Goal: Task Accomplishment & Management: Manage account settings

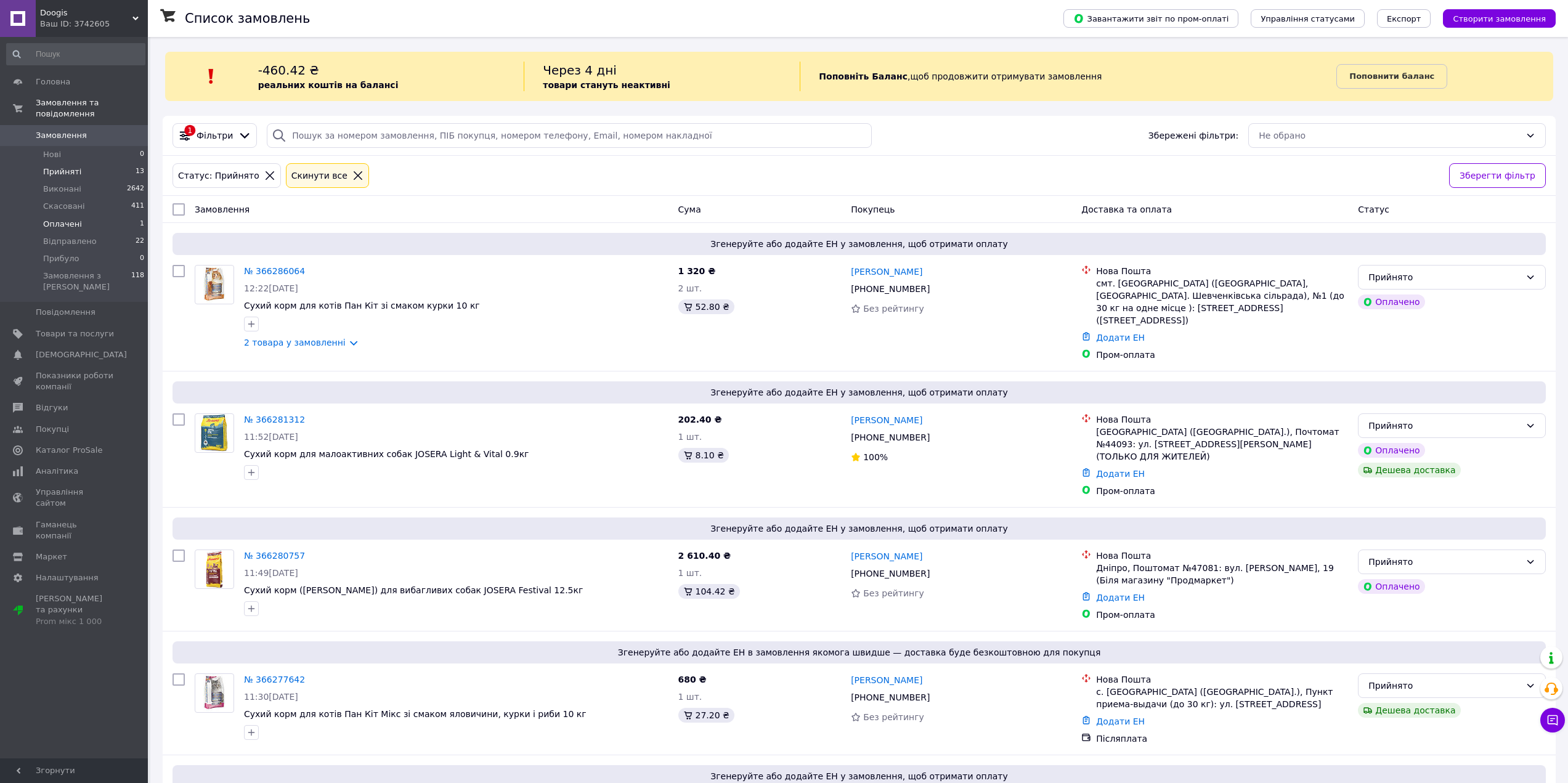
click at [101, 216] on li "Оплачені 1" at bounding box center [76, 224] width 151 height 17
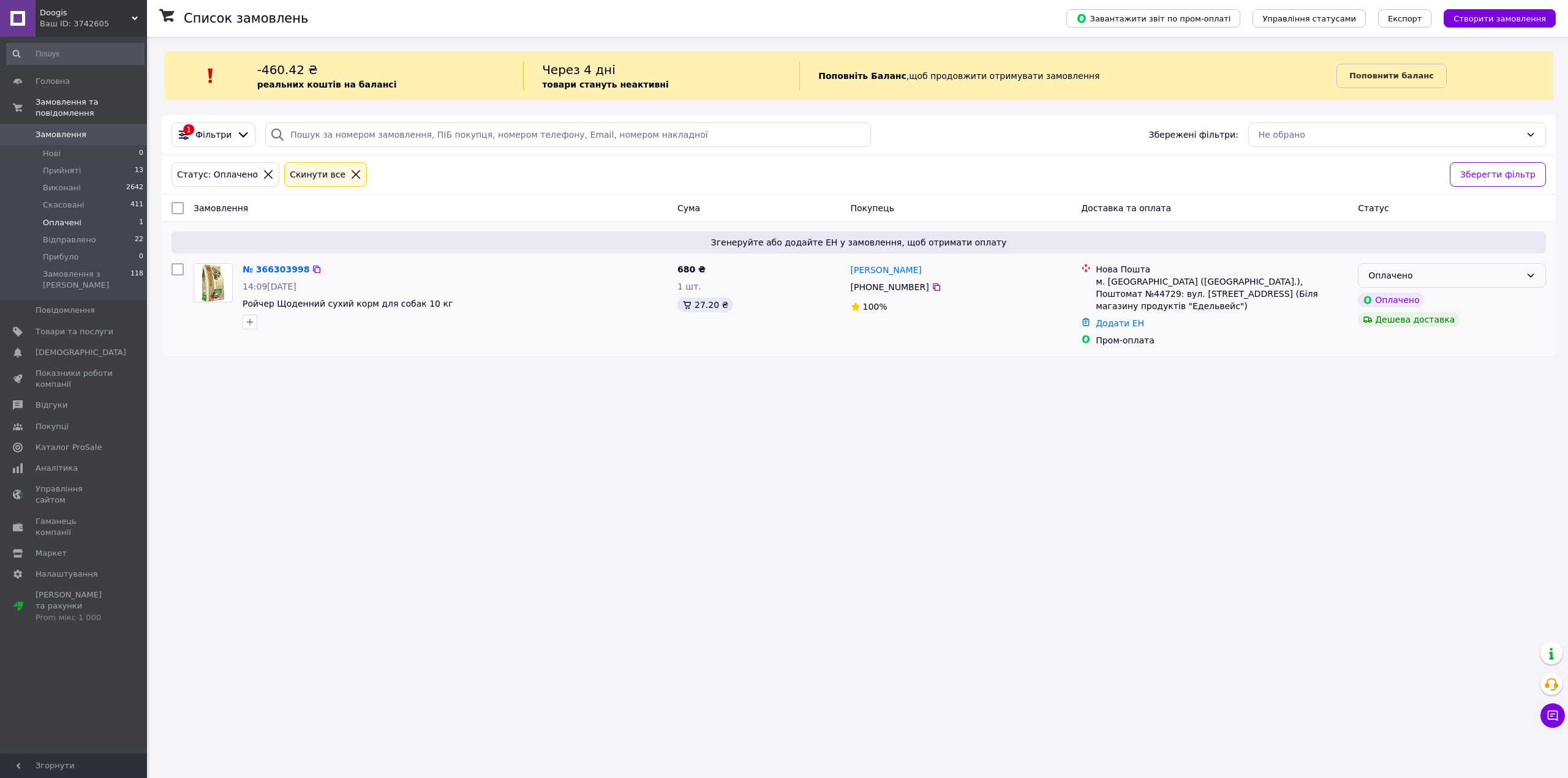
click at [1404, 288] on div "Оплачено Оплачено Дешева доставка" at bounding box center [1452, 305] width 198 height 93
click at [1408, 282] on div "Оплачено" at bounding box center [1444, 275] width 152 height 14
click at [1422, 303] on li "Прийнято" at bounding box center [1452, 303] width 187 height 22
click at [103, 162] on li "Прийняті 13" at bounding box center [75, 171] width 150 height 17
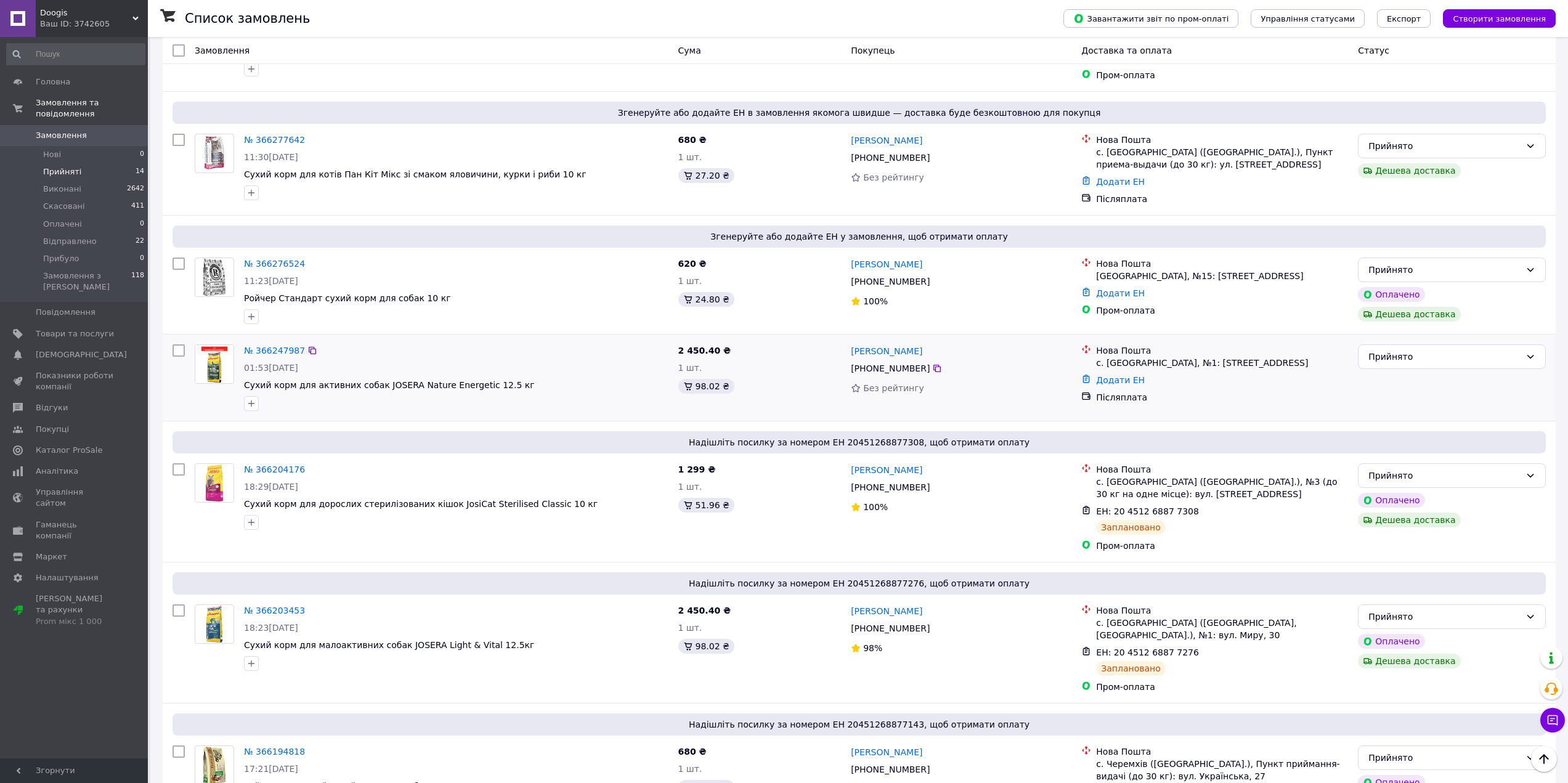
scroll to position [634, 0]
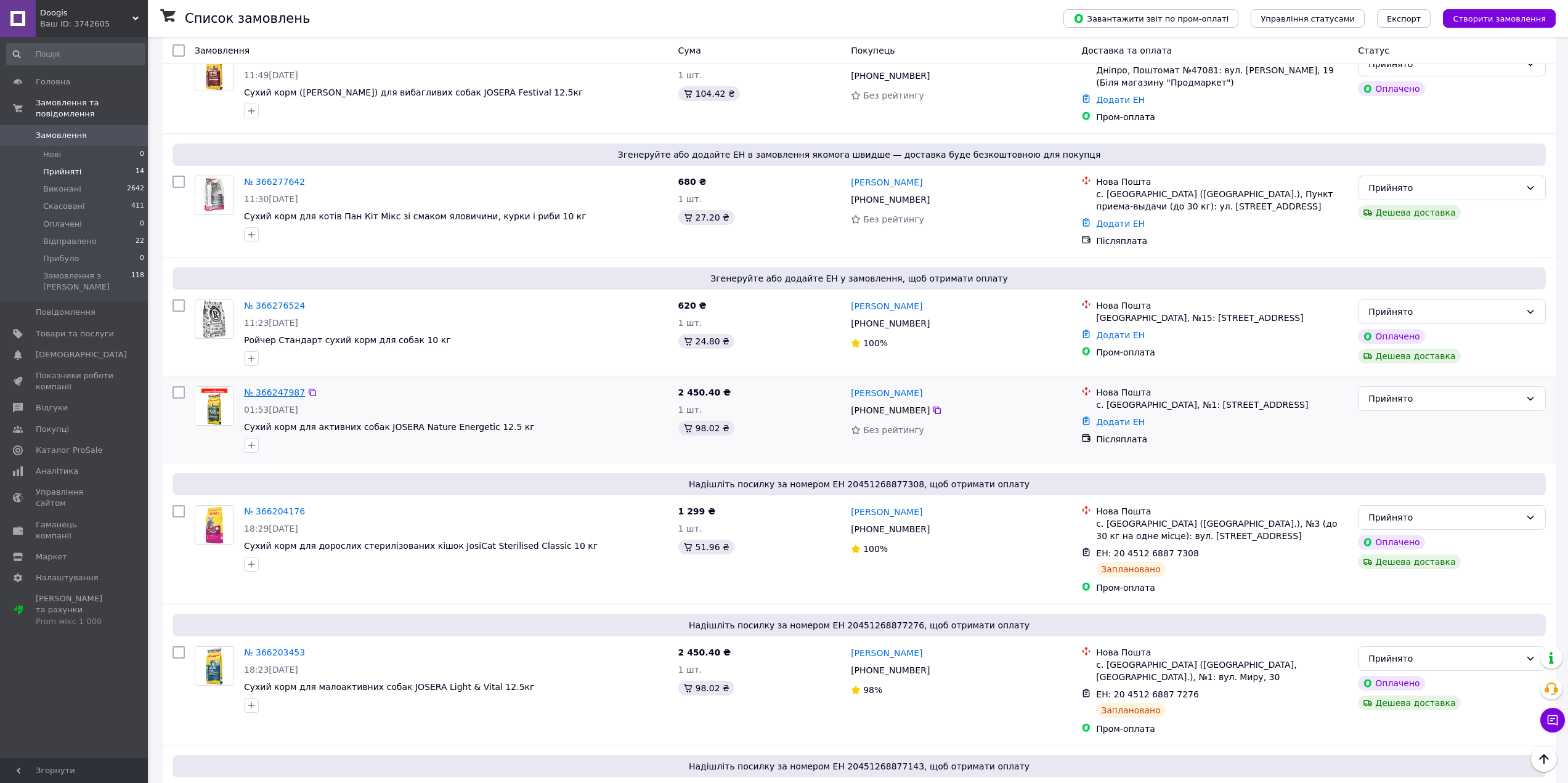
click at [276, 388] on link "№ 366247987" at bounding box center [274, 392] width 61 height 10
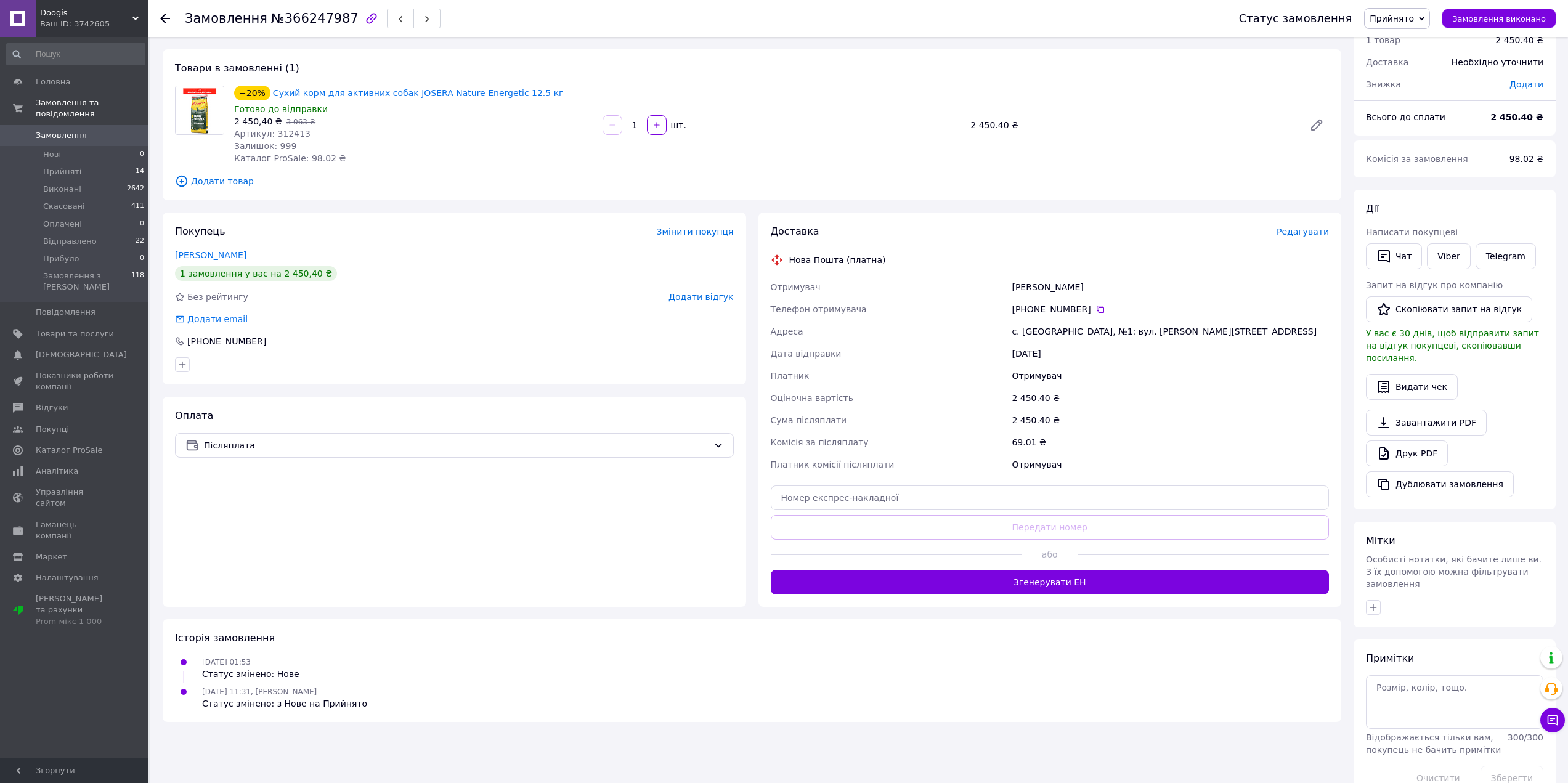
scroll to position [59, 0]
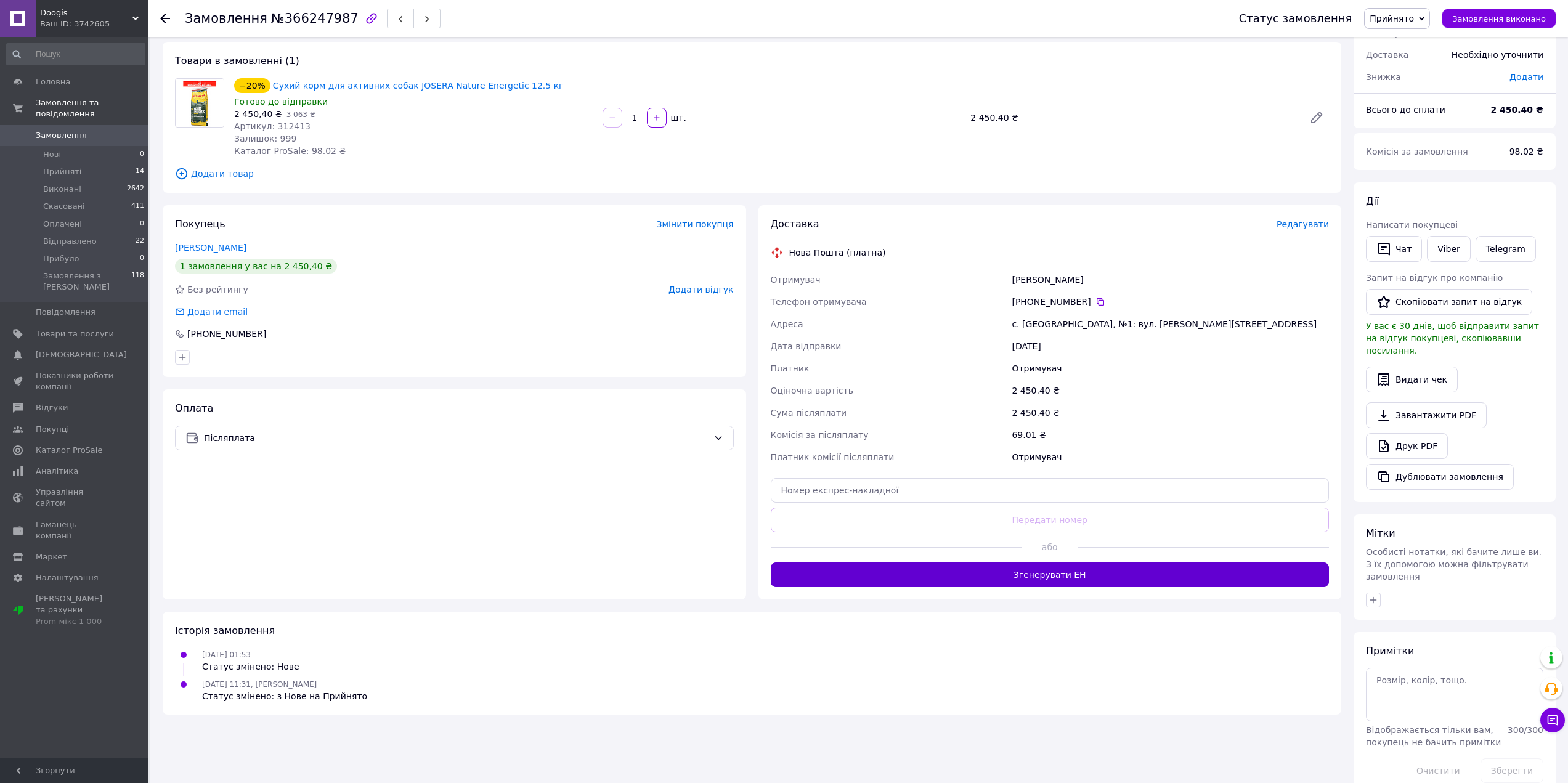
click at [1049, 570] on button "Згенерувати ЕН" at bounding box center [1050, 574] width 559 height 24
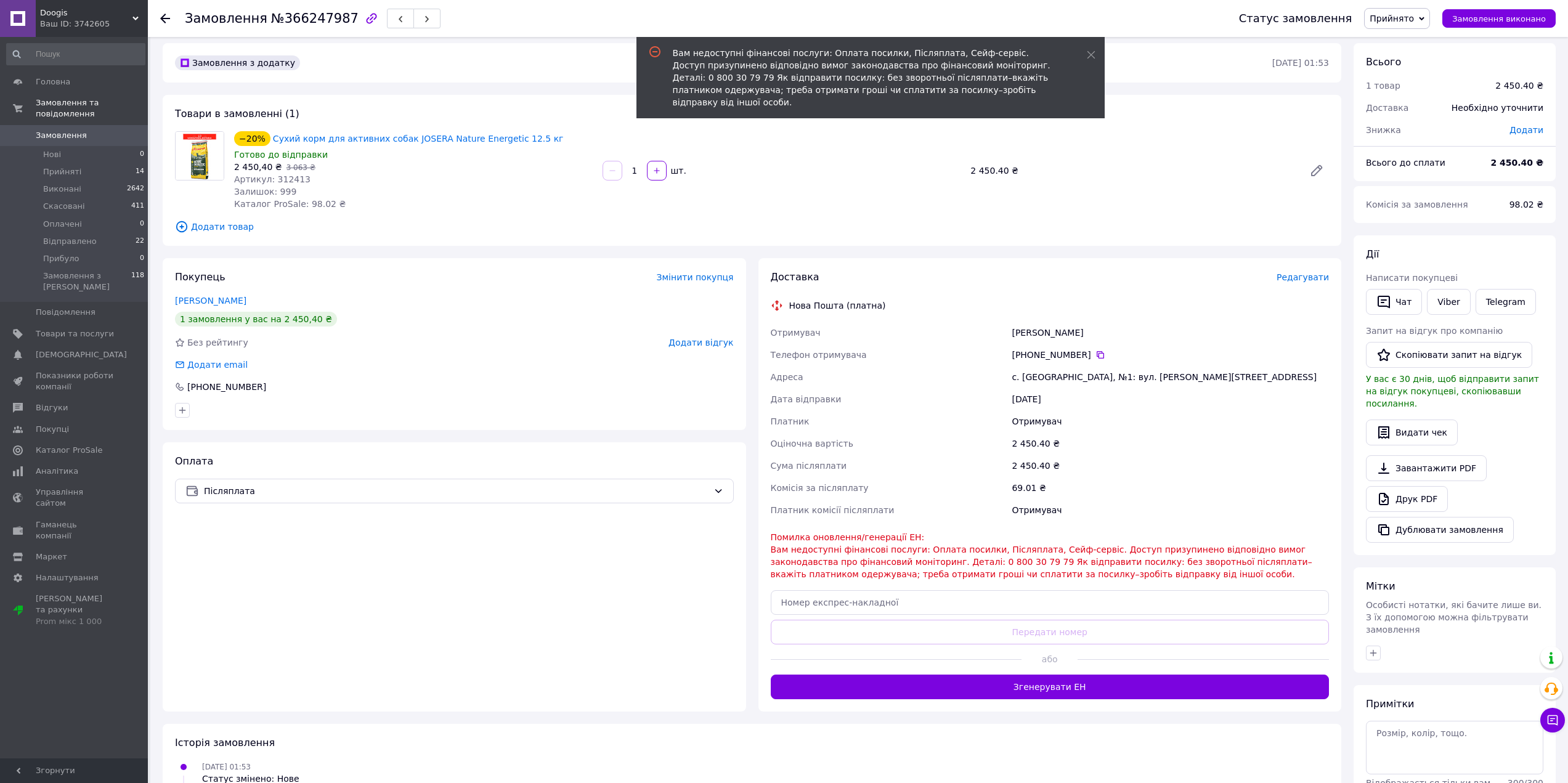
scroll to position [0, 0]
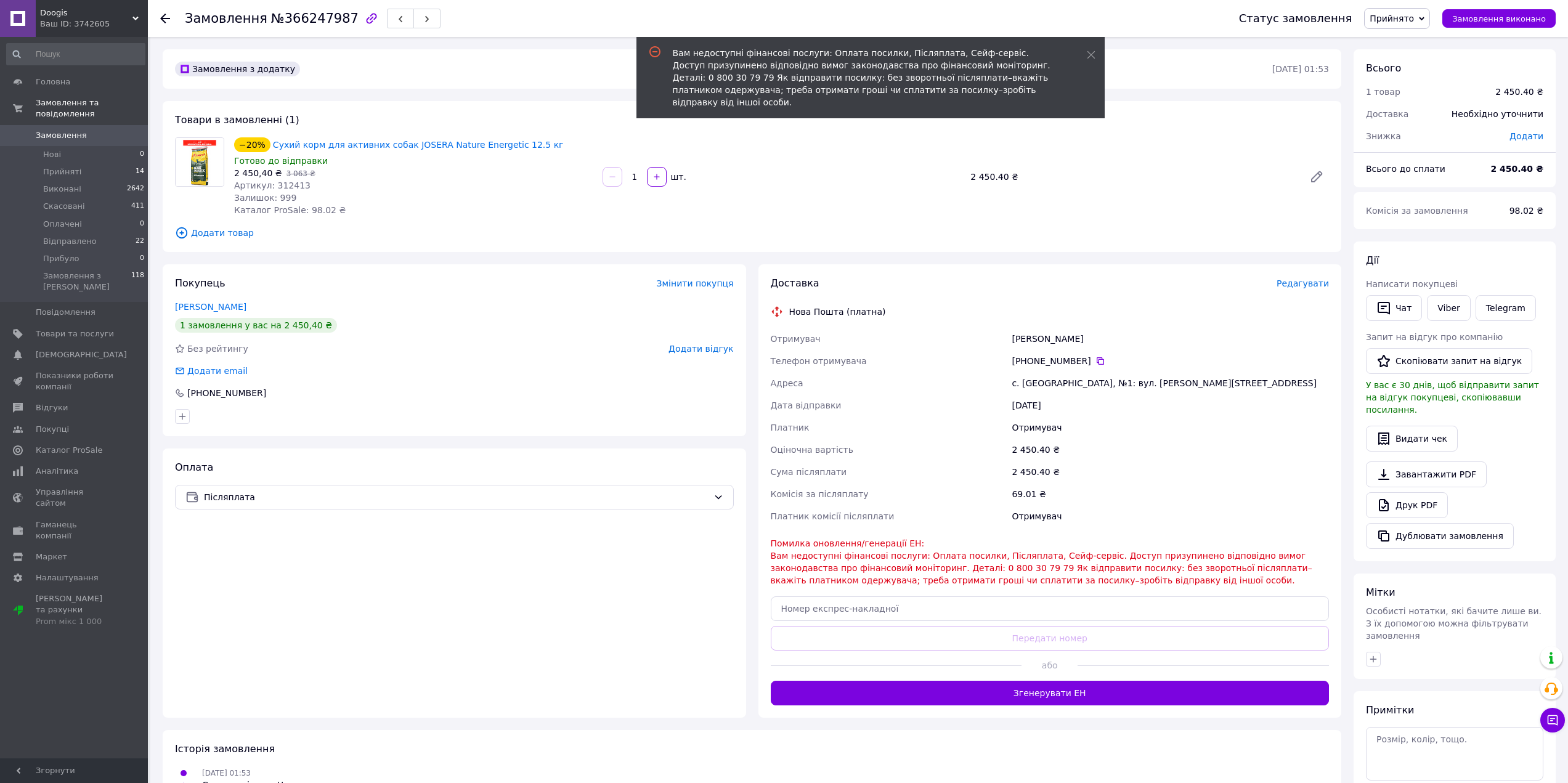
click at [166, 16] on icon at bounding box center [164, 18] width 10 height 10
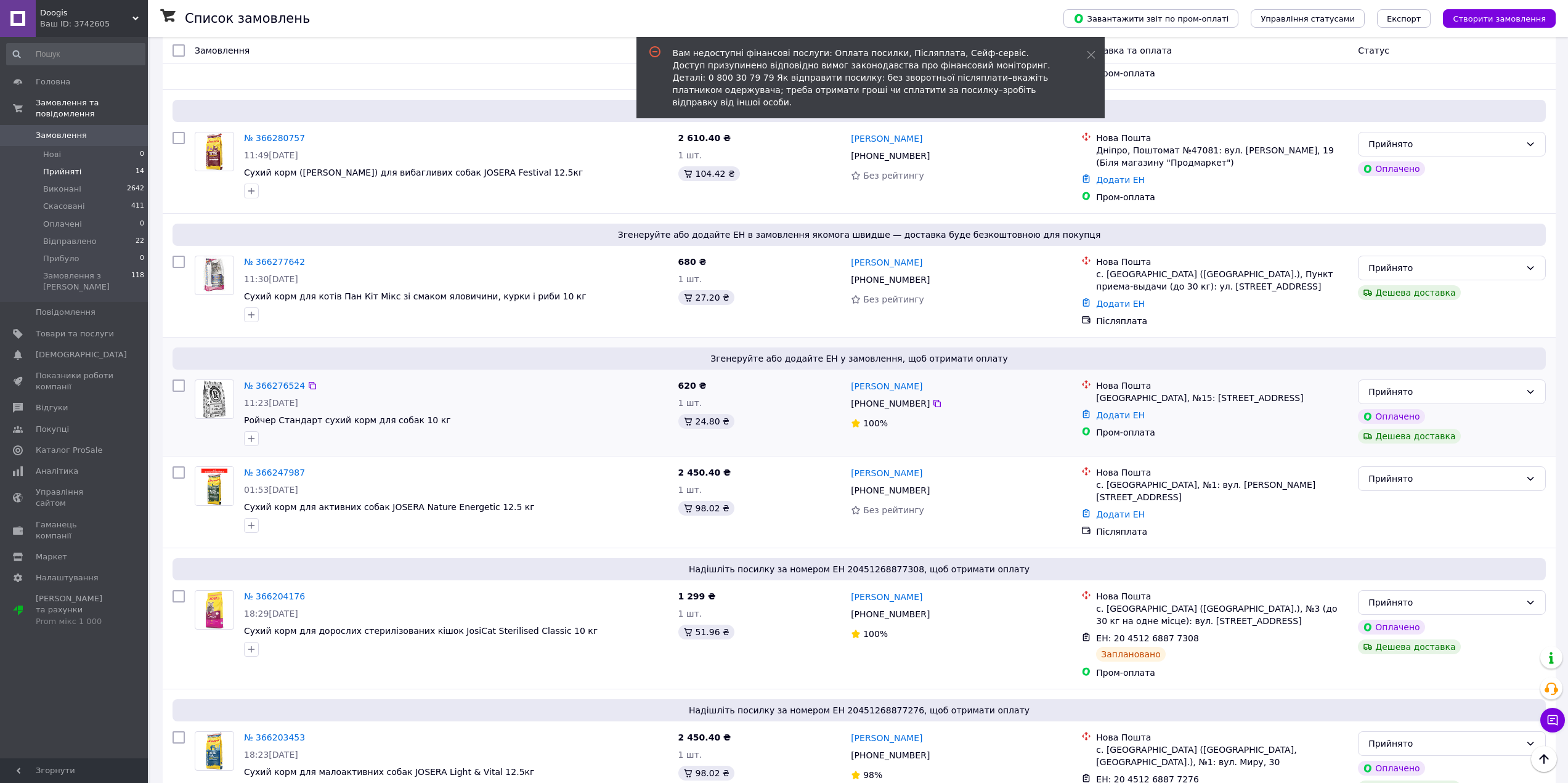
scroll to position [616, 0]
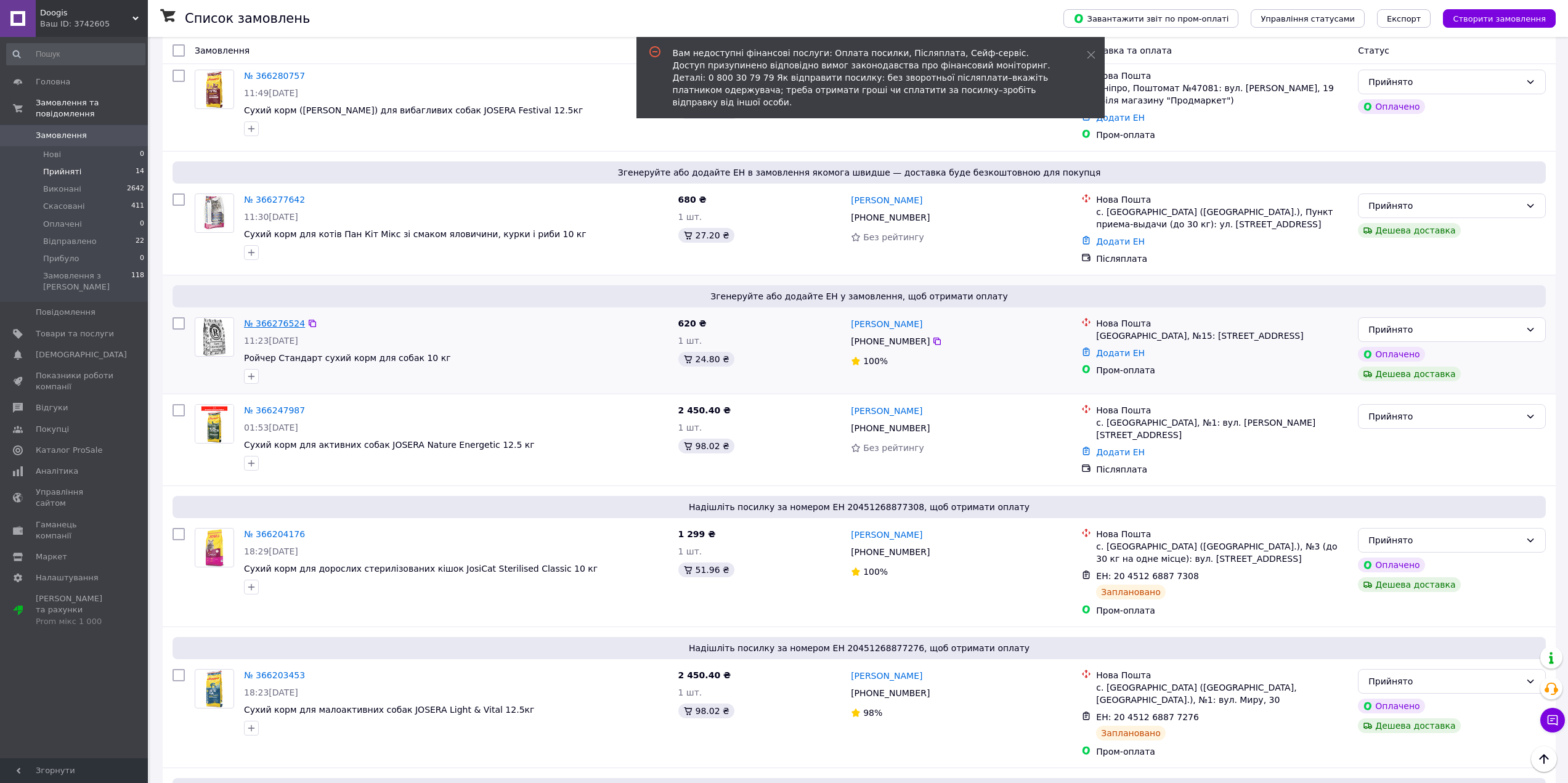
click at [264, 318] on link "№ 366276524" at bounding box center [274, 323] width 61 height 10
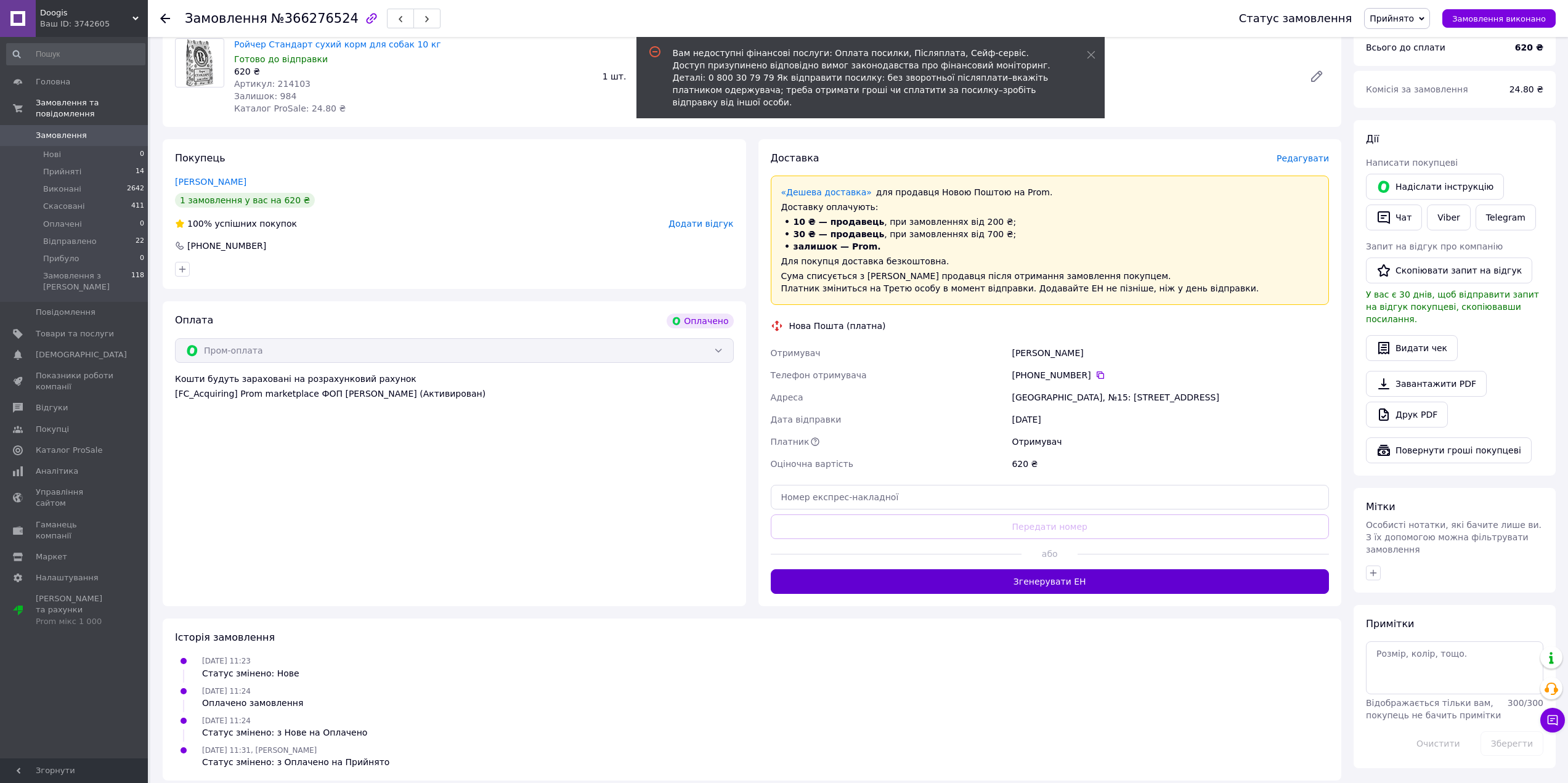
scroll to position [401, 0]
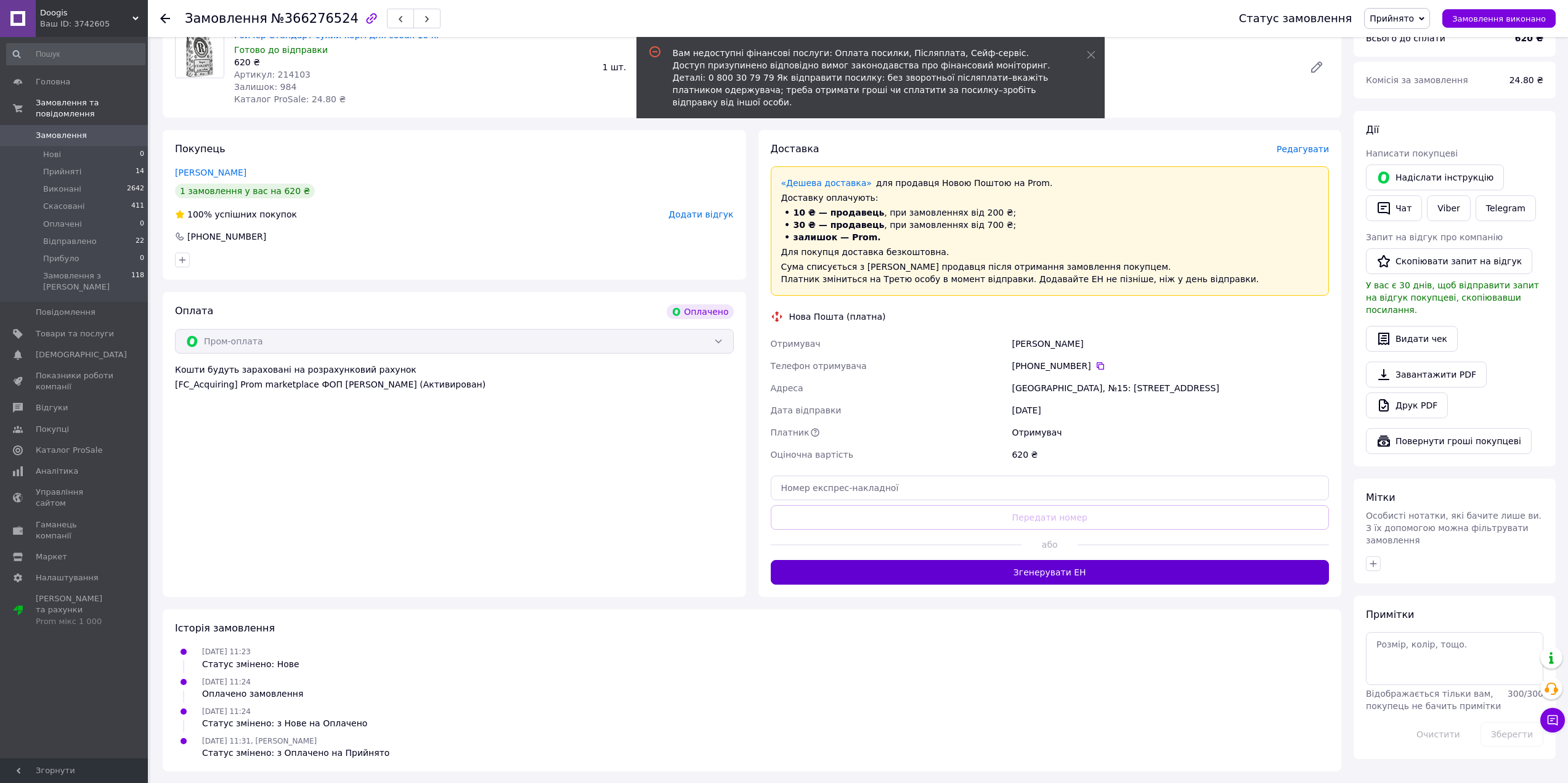
click at [1050, 573] on button "Згенерувати ЕН" at bounding box center [1050, 572] width 559 height 24
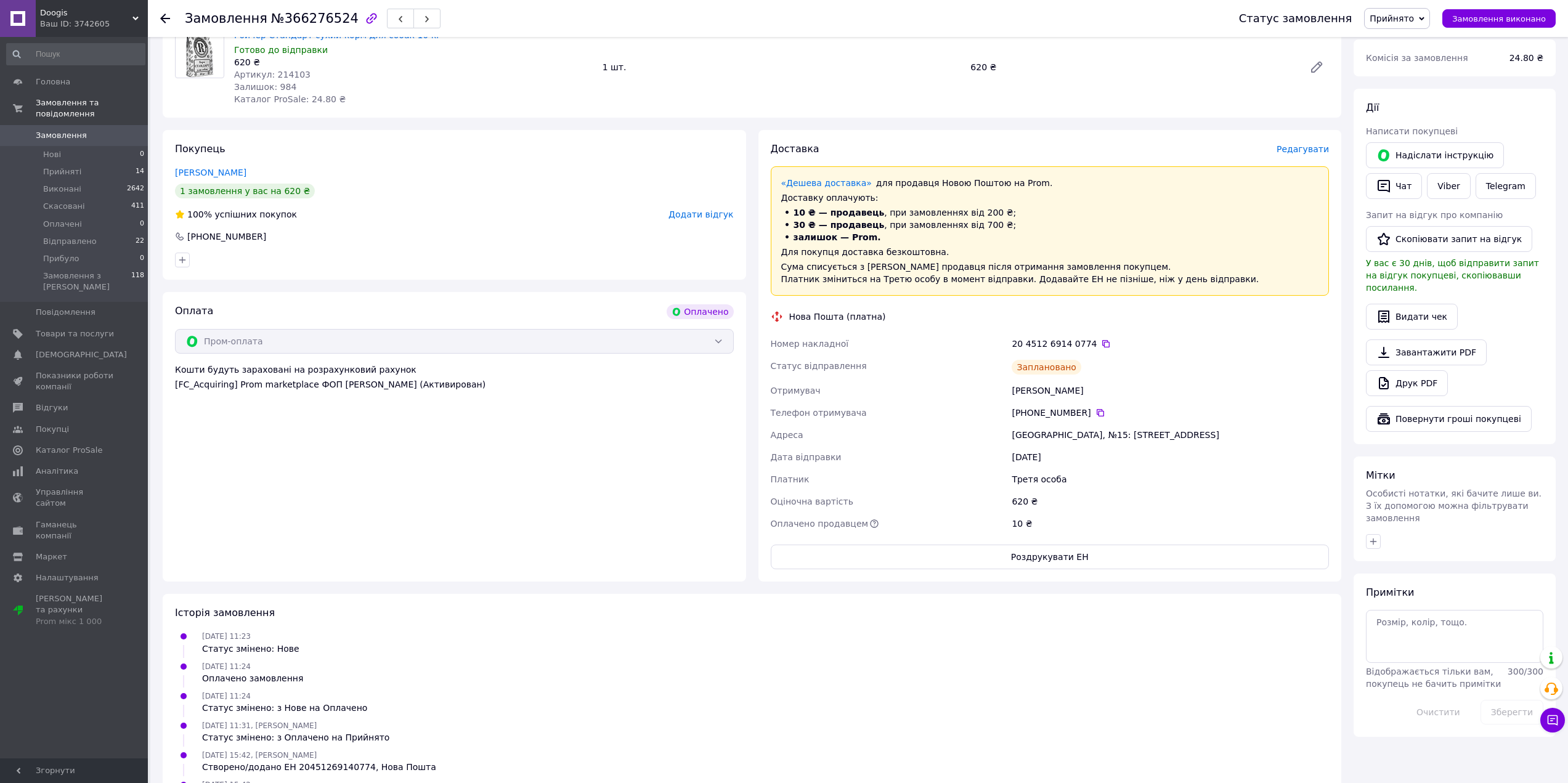
click at [166, 19] on use at bounding box center [164, 18] width 10 height 10
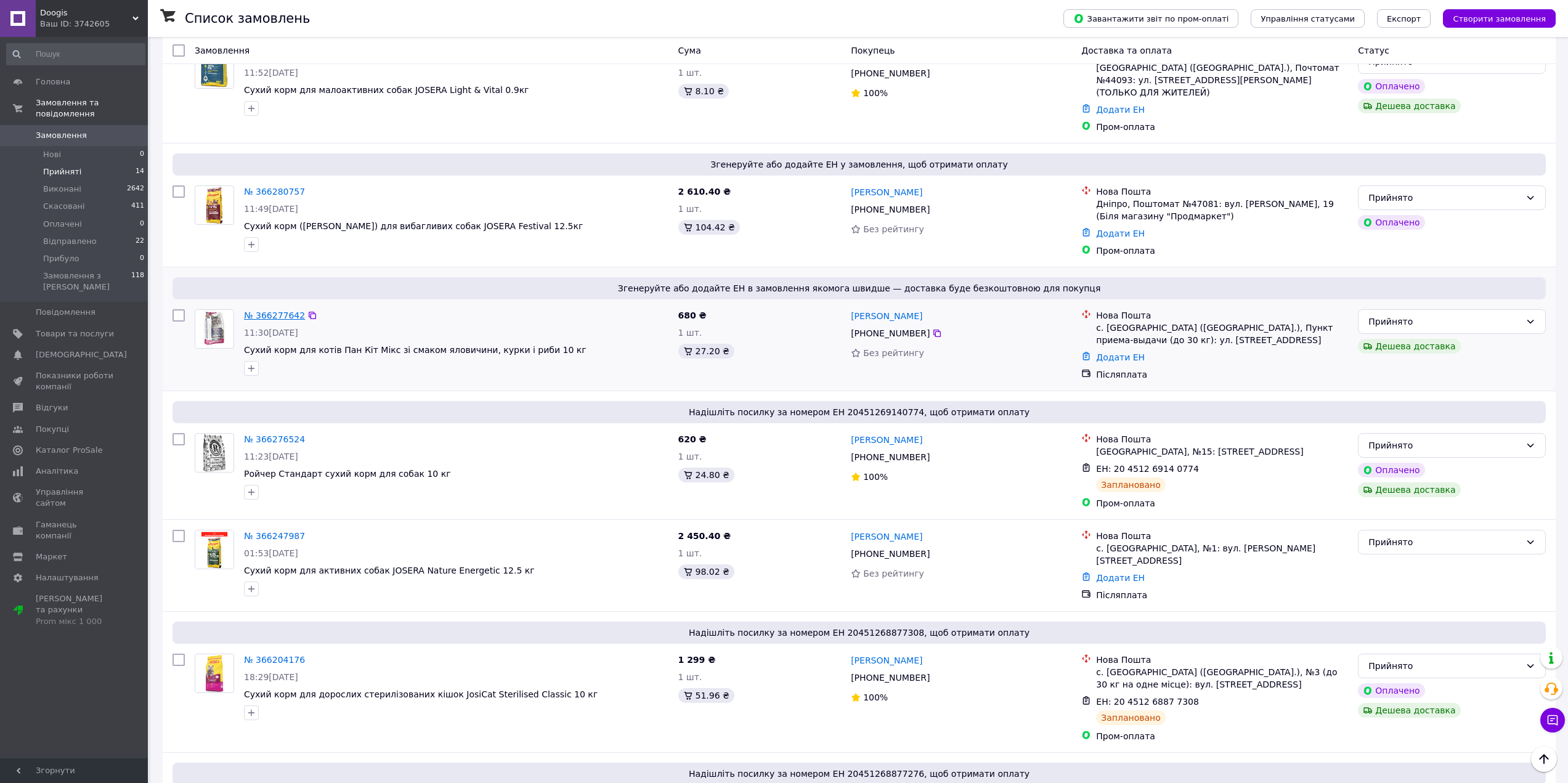
scroll to position [493, 0]
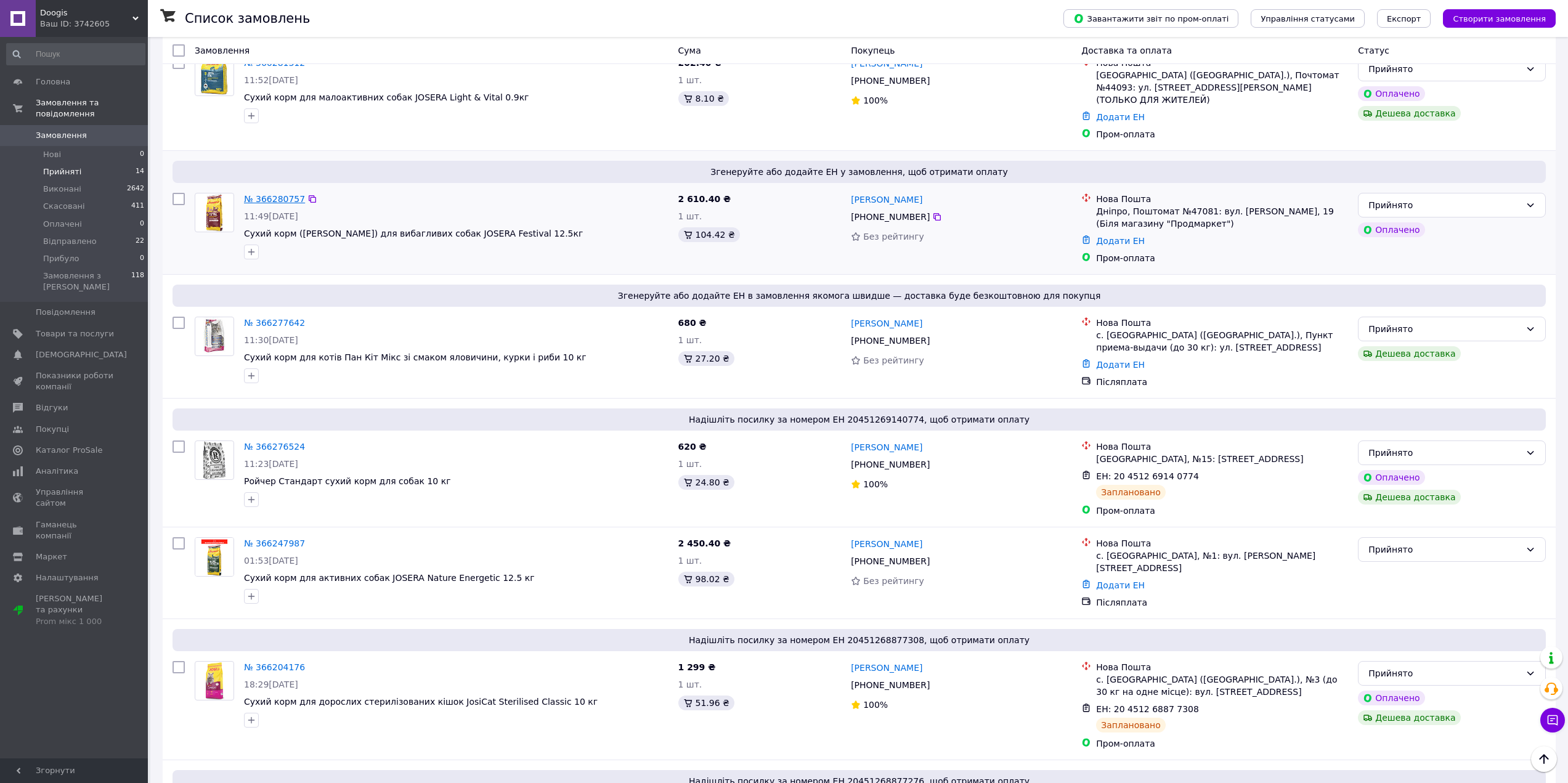
click at [278, 194] on link "№ 366280757" at bounding box center [274, 199] width 61 height 10
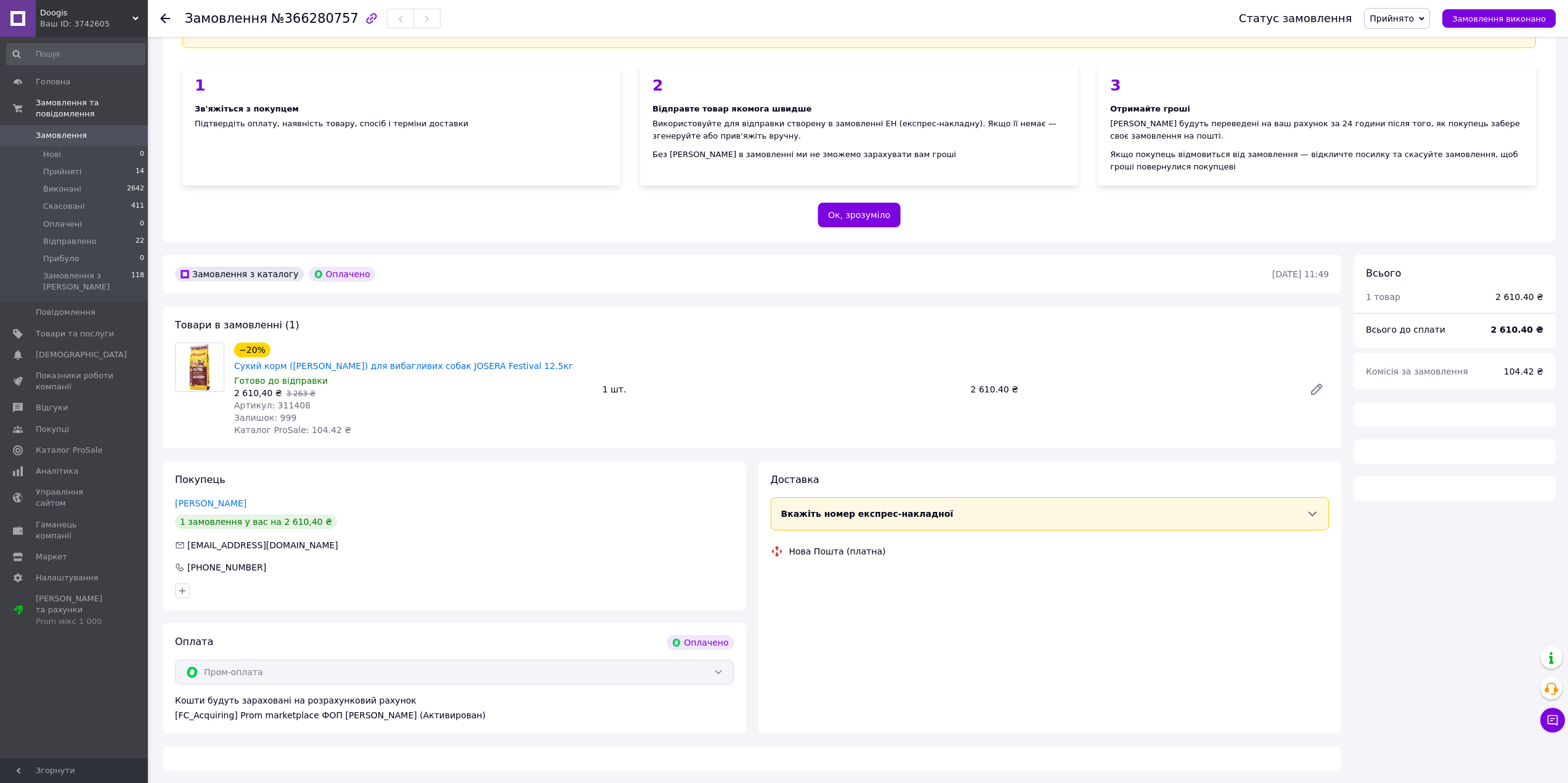
scroll to position [395, 0]
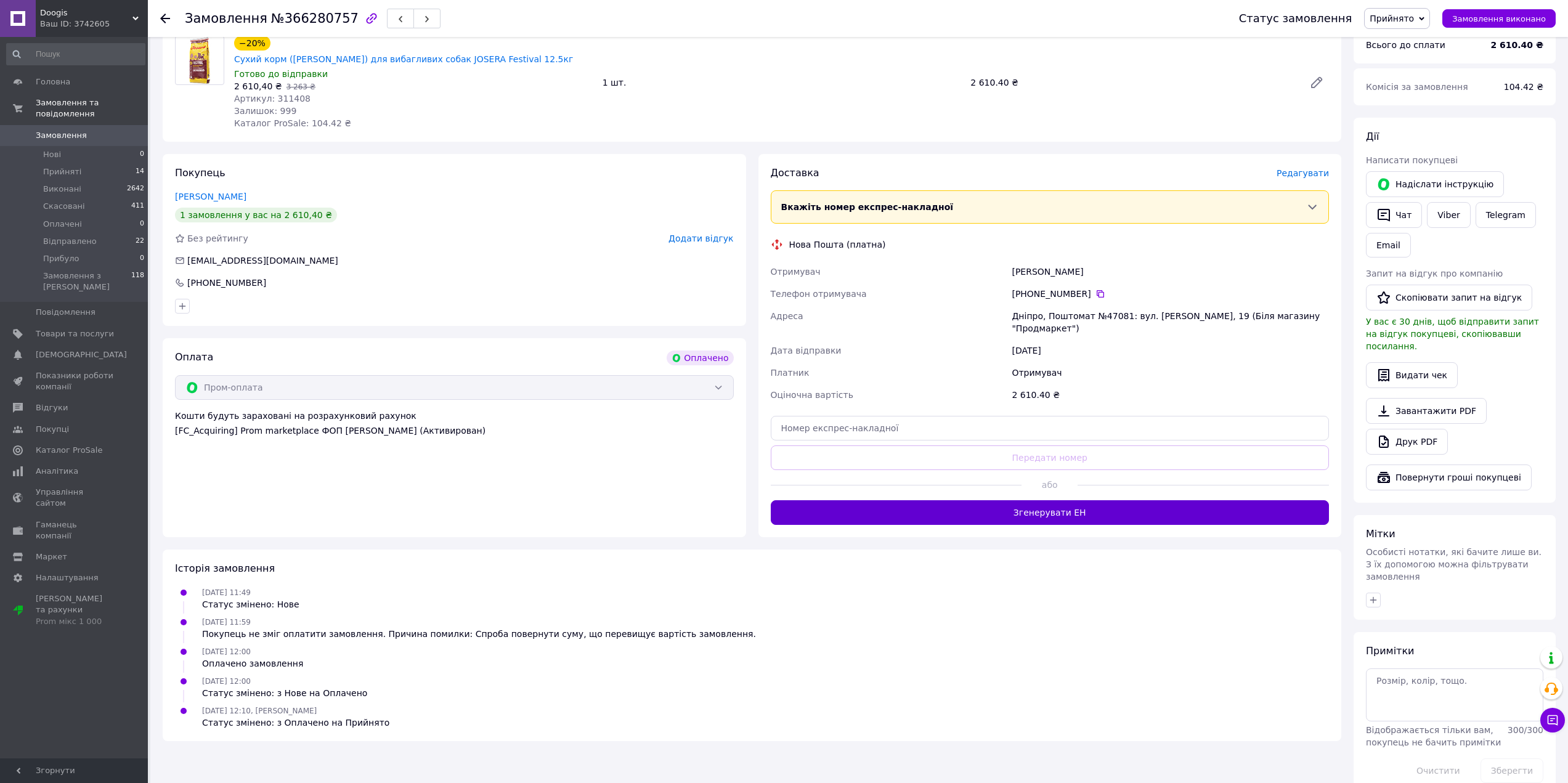
click at [1047, 502] on button "Згенерувати ЕН" at bounding box center [1050, 512] width 559 height 24
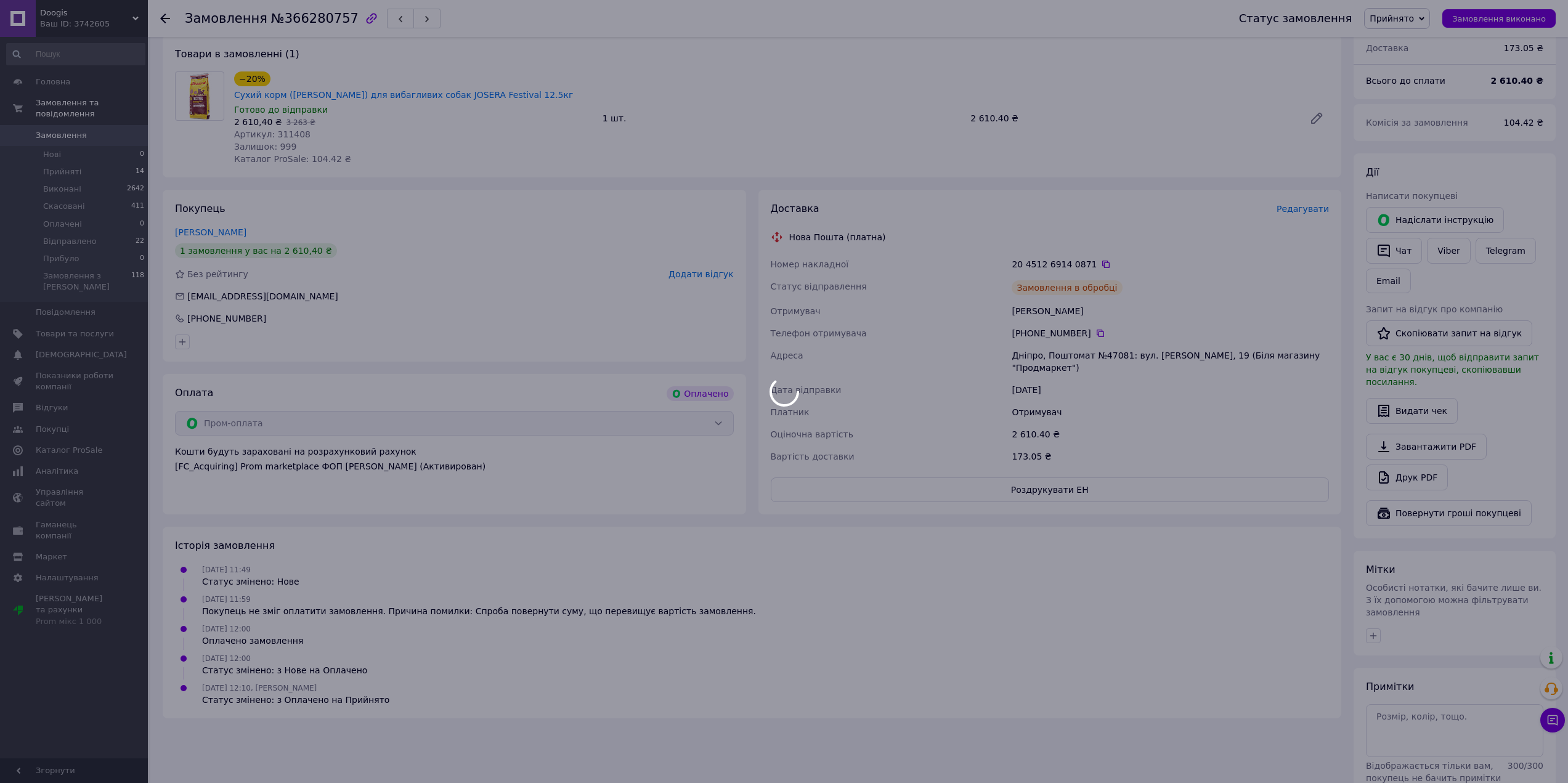
scroll to position [210, 0]
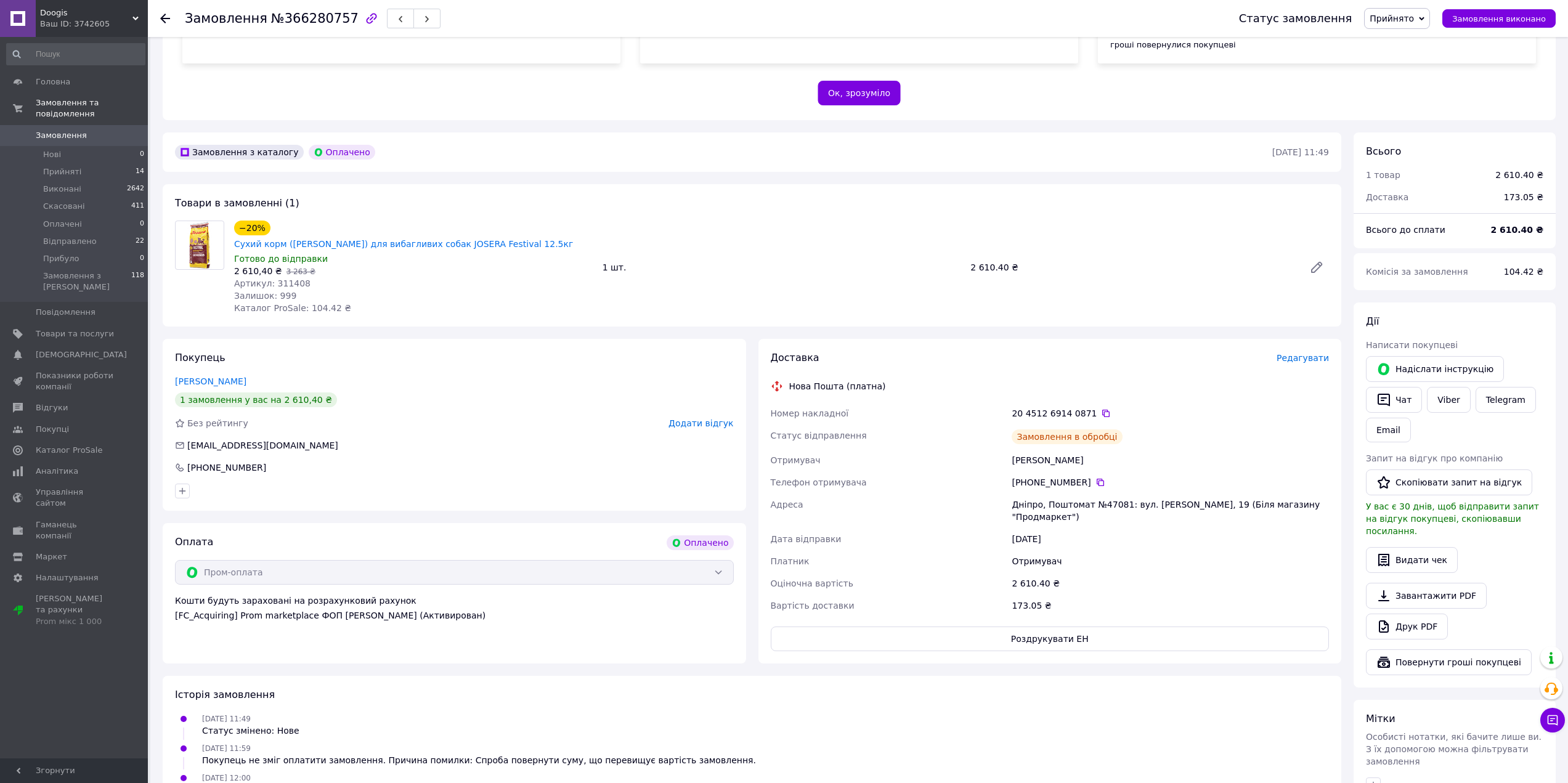
click at [164, 20] on icon at bounding box center [164, 18] width 10 height 10
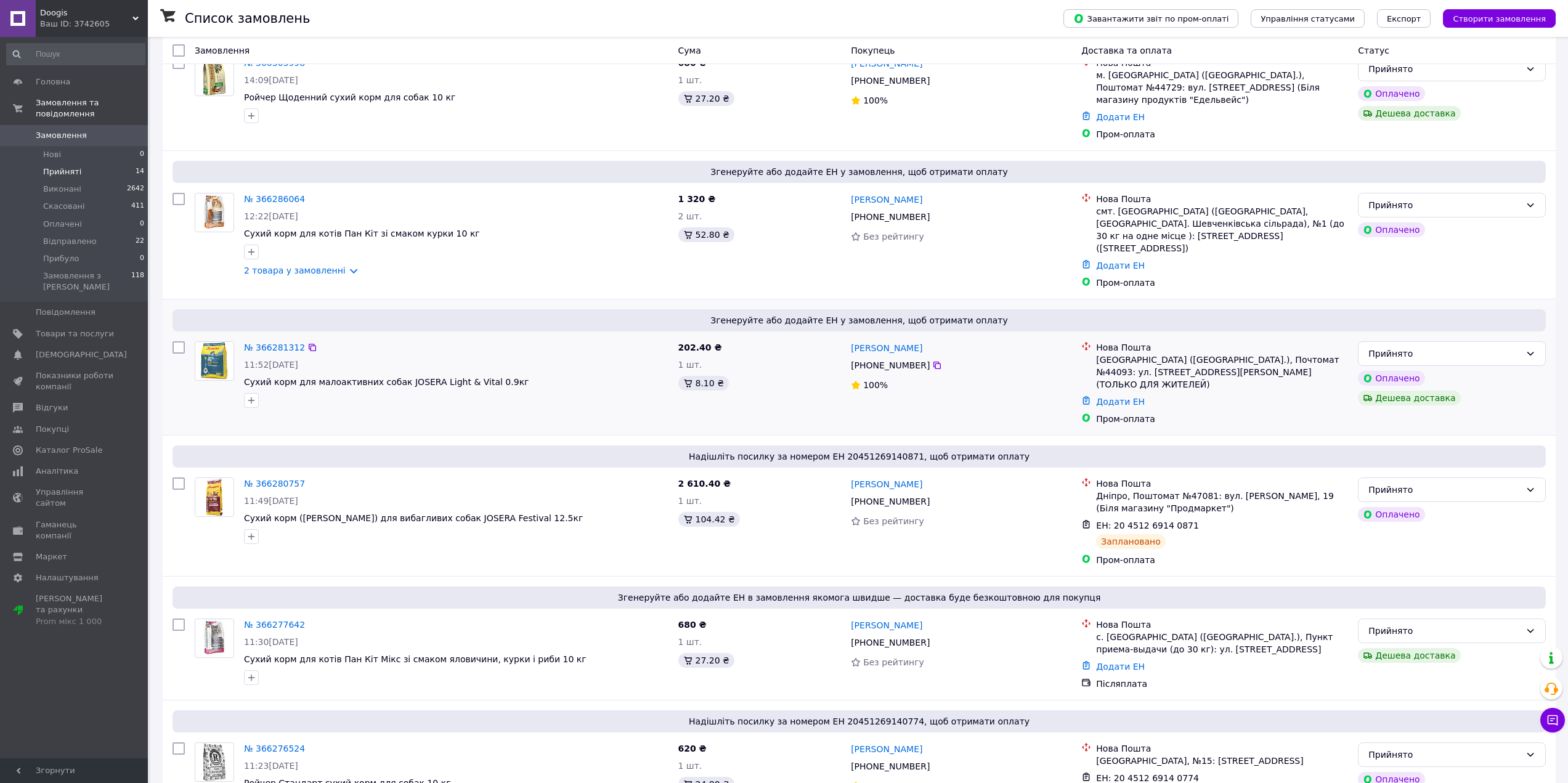
scroll to position [247, 0]
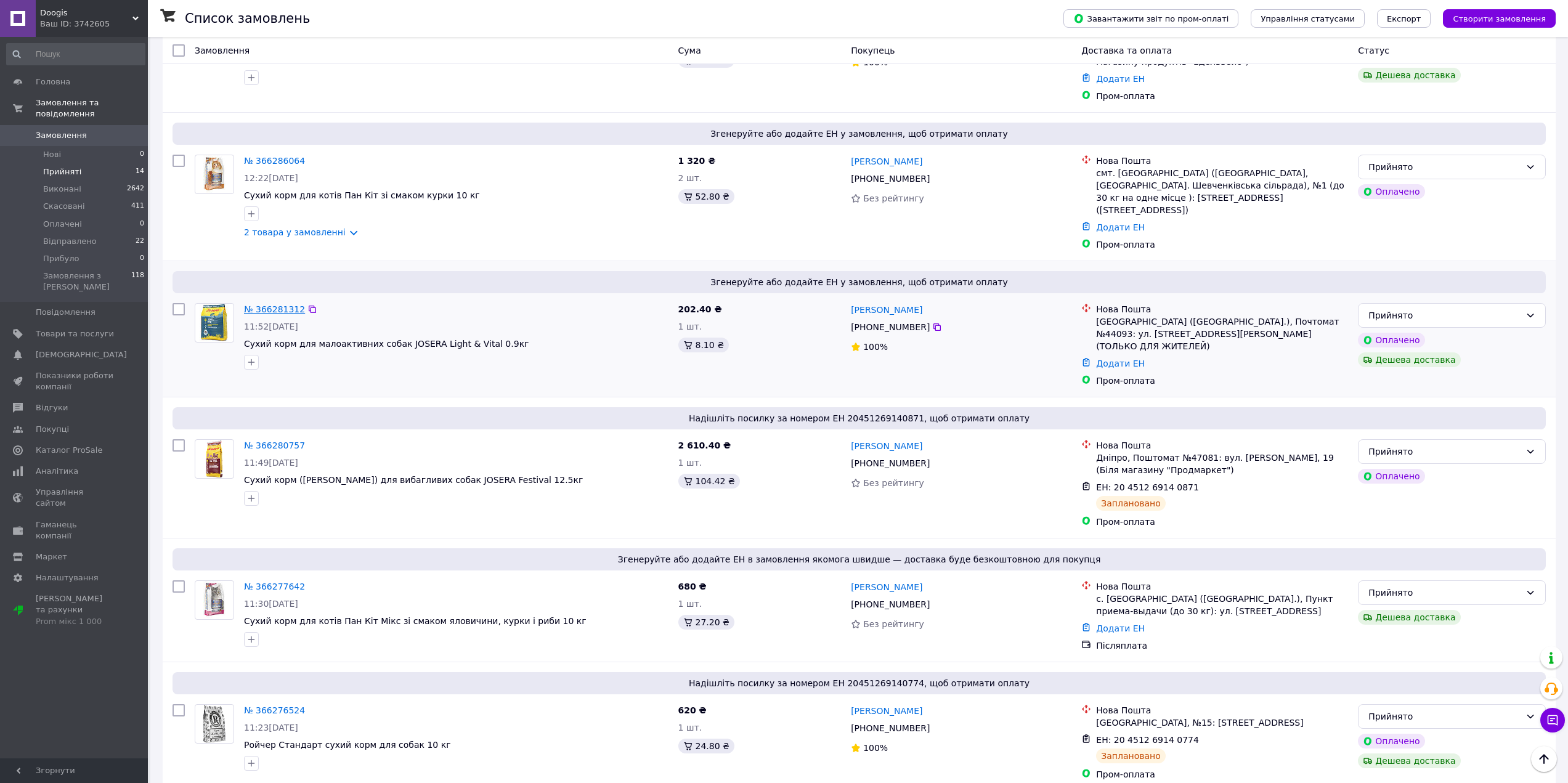
click at [267, 305] on link "№ 366281312" at bounding box center [274, 309] width 61 height 10
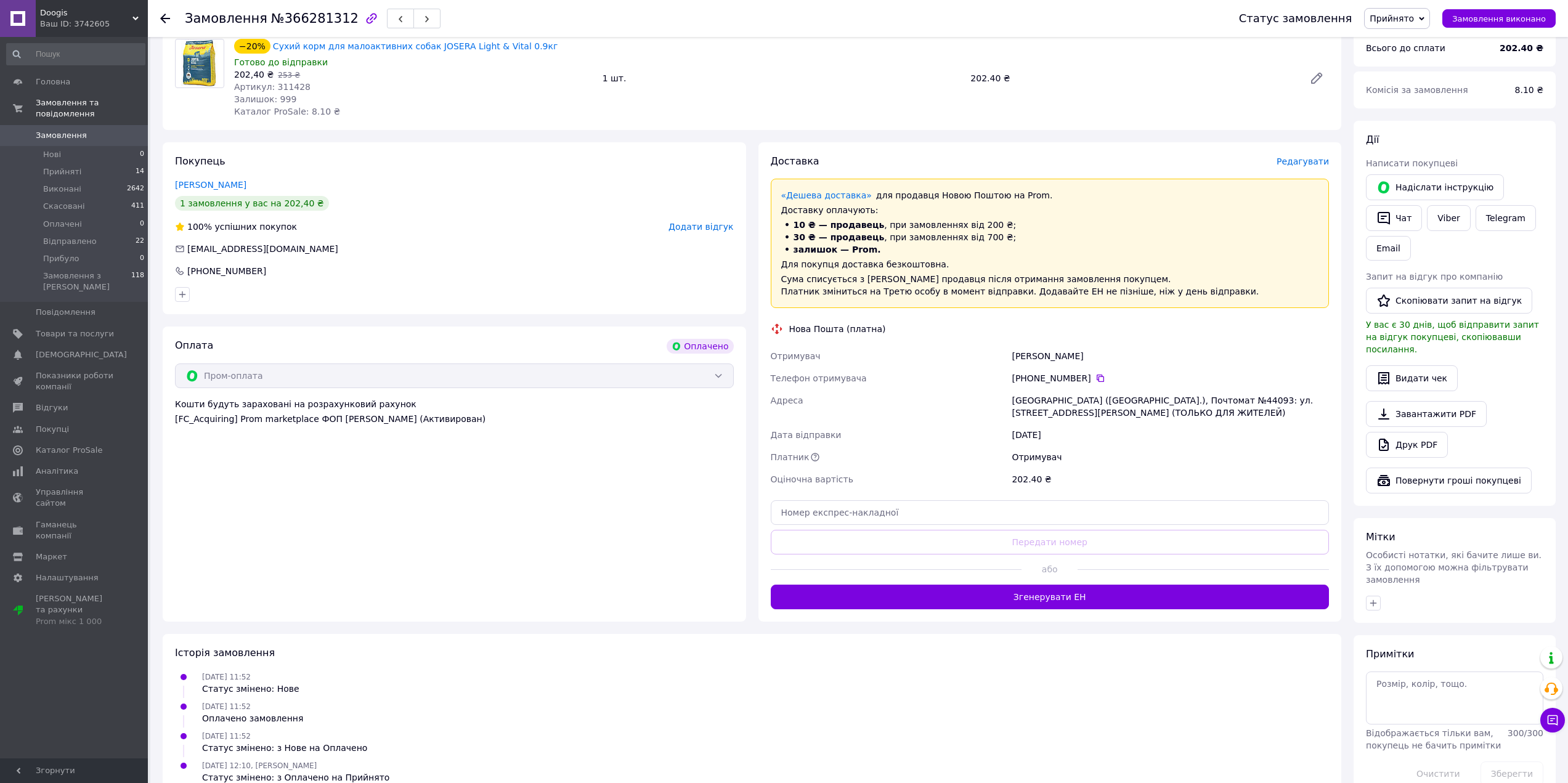
scroll to position [417, 0]
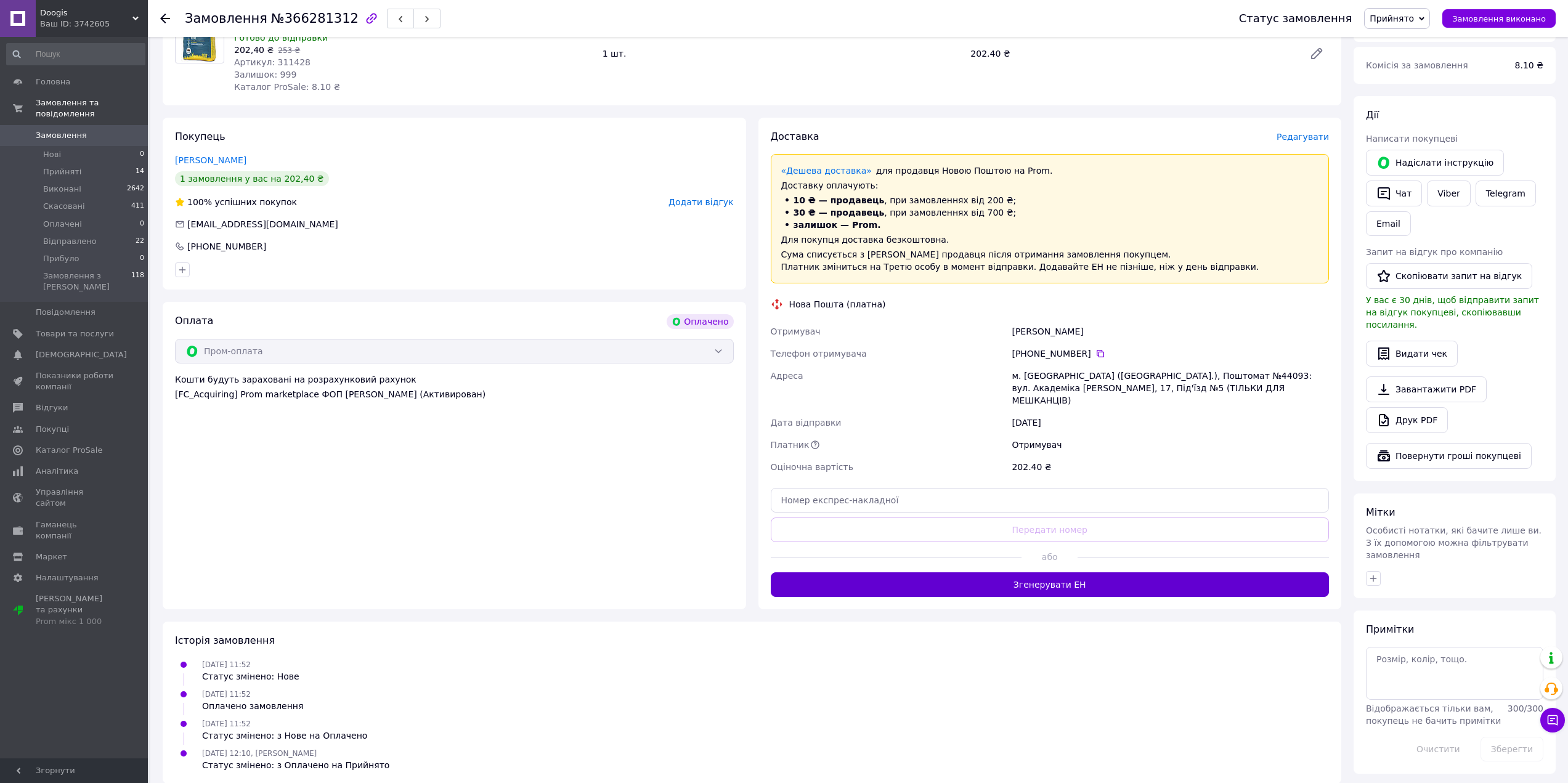
click at [1050, 572] on button "Згенерувати ЕН" at bounding box center [1050, 584] width 559 height 24
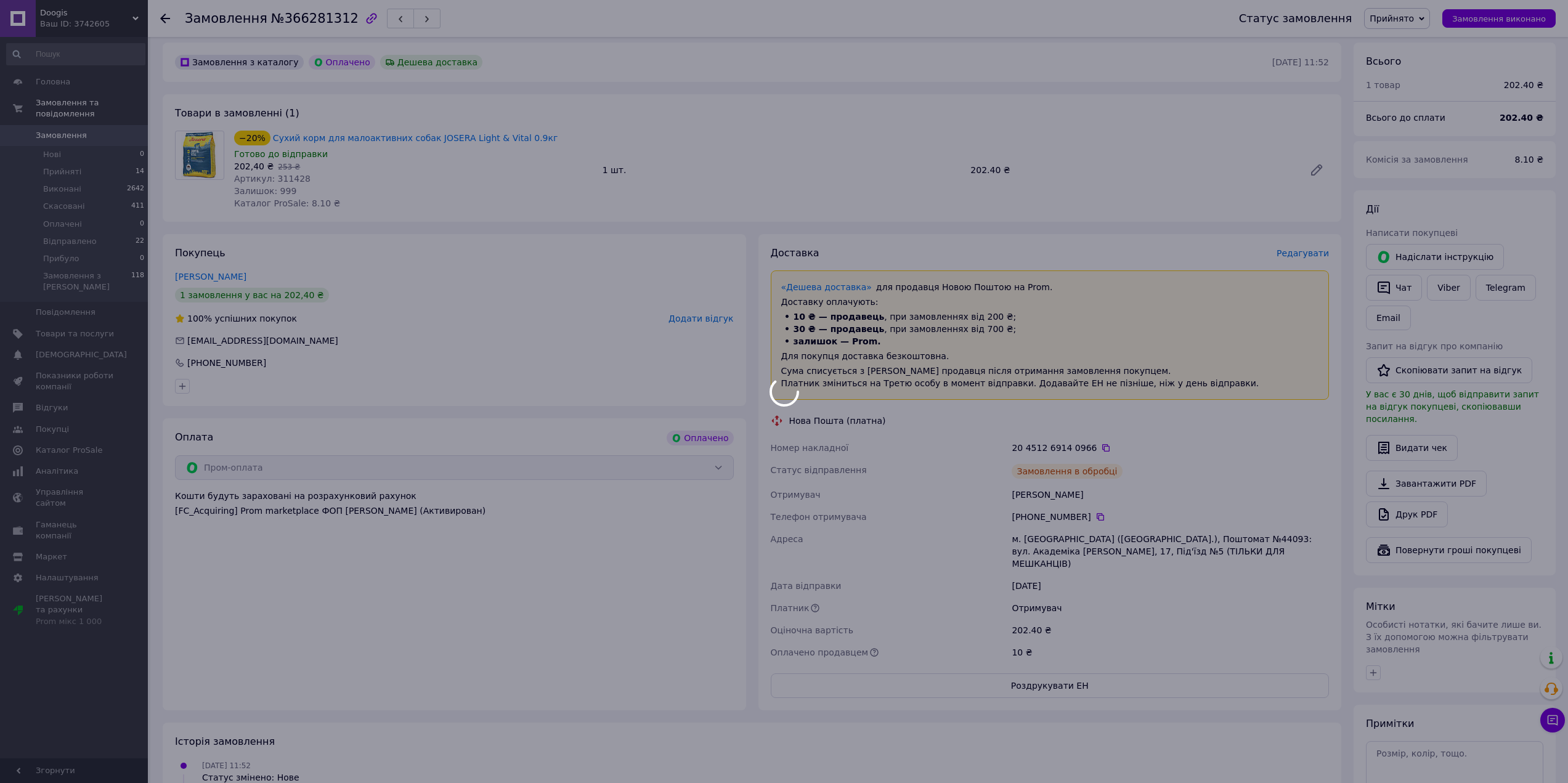
scroll to position [278, 0]
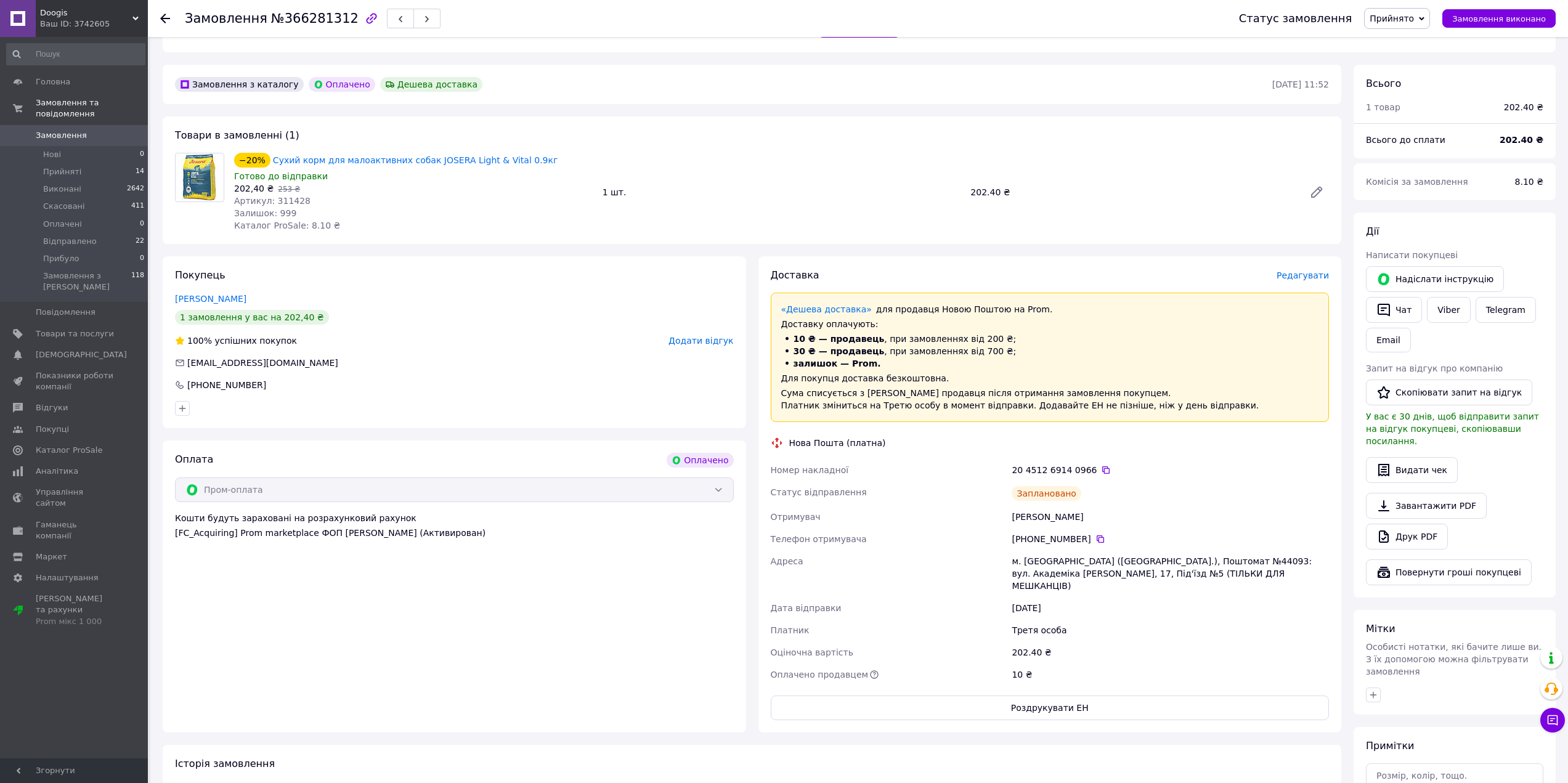
click at [163, 18] on use at bounding box center [164, 18] width 10 height 10
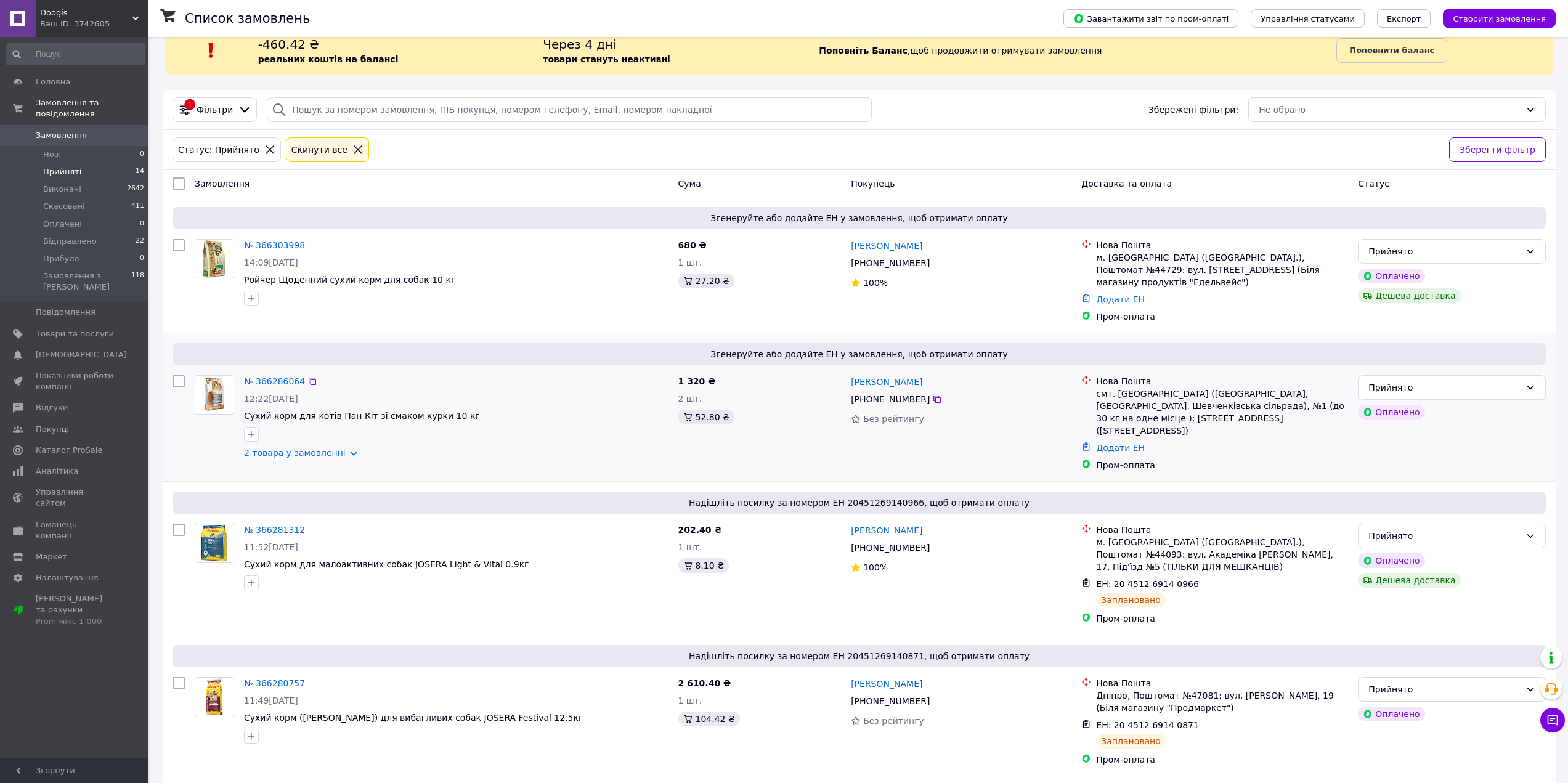
scroll to position [123, 0]
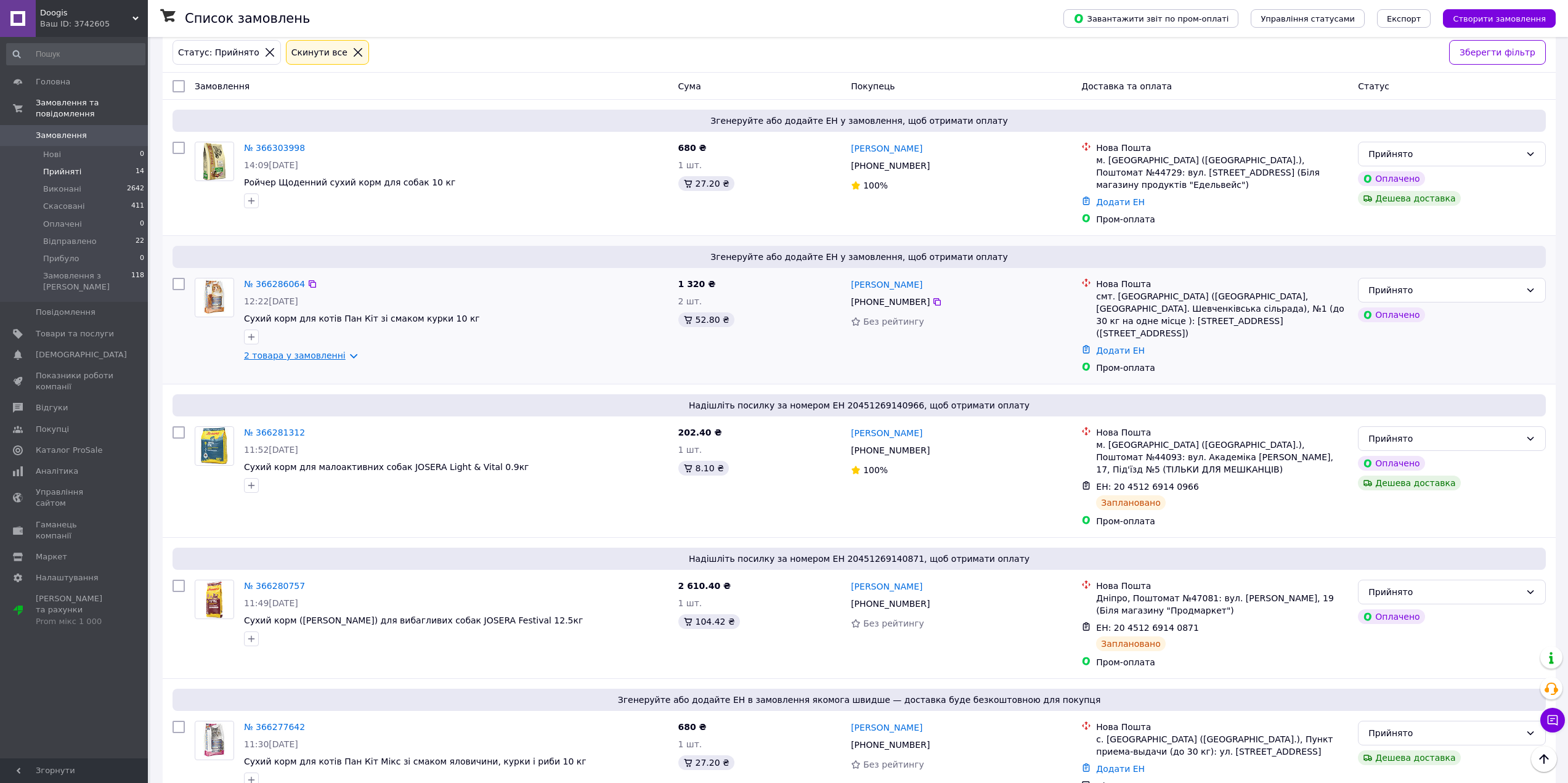
click at [314, 351] on link "2 товара у замовленні" at bounding box center [295, 355] width 101 height 10
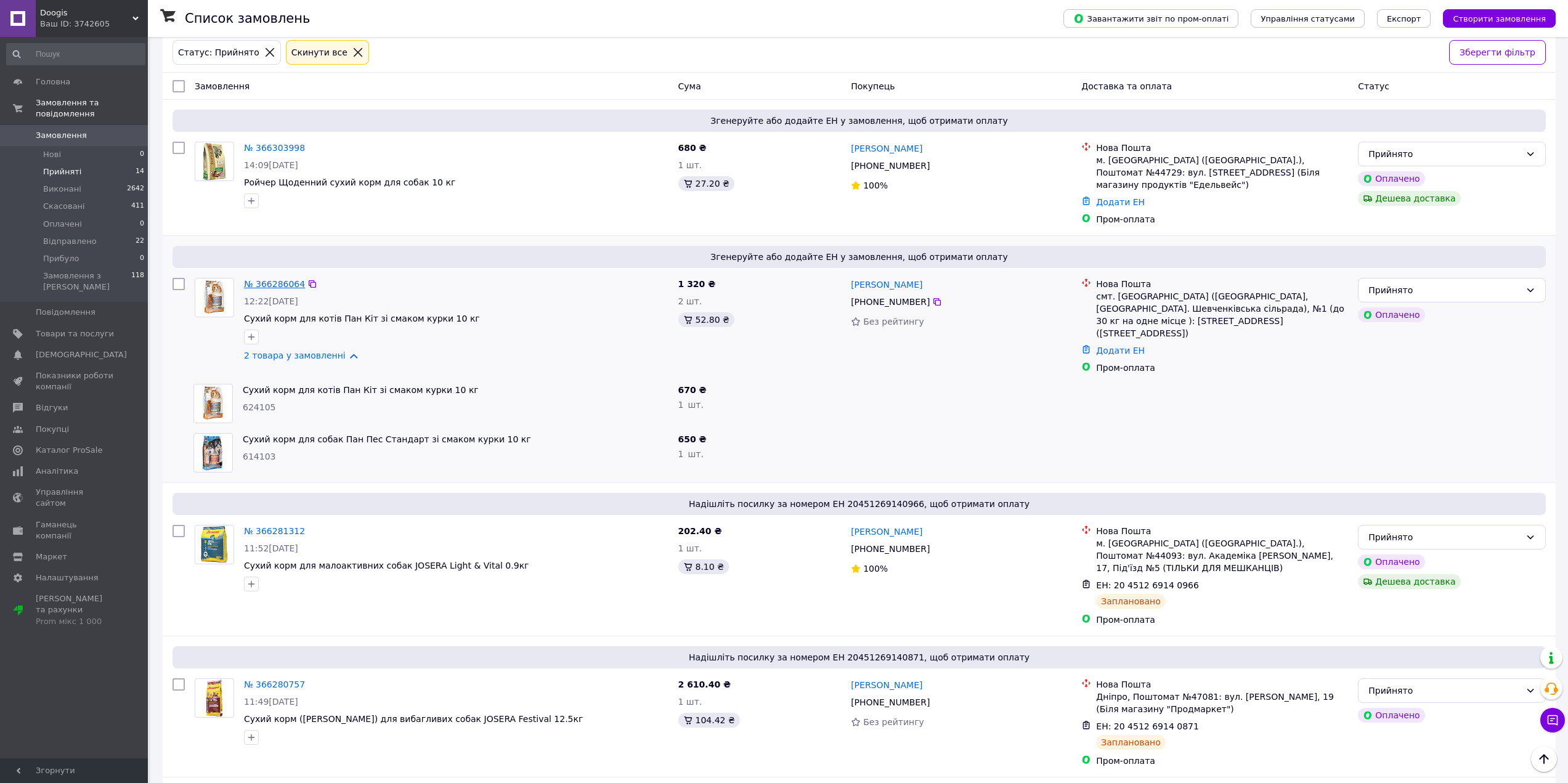
click at [280, 279] on link "№ 366286064" at bounding box center [274, 284] width 61 height 10
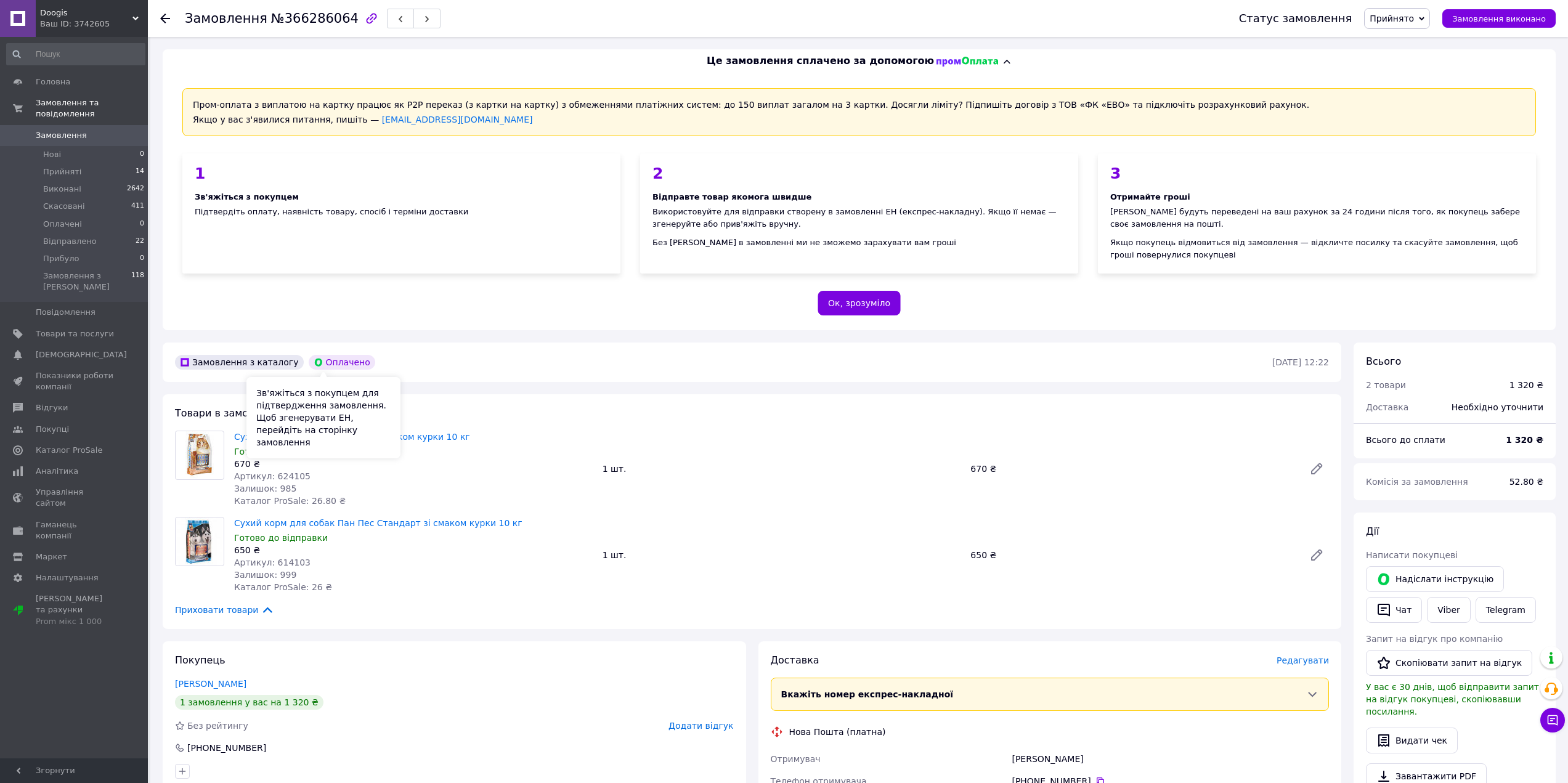
scroll to position [308, 0]
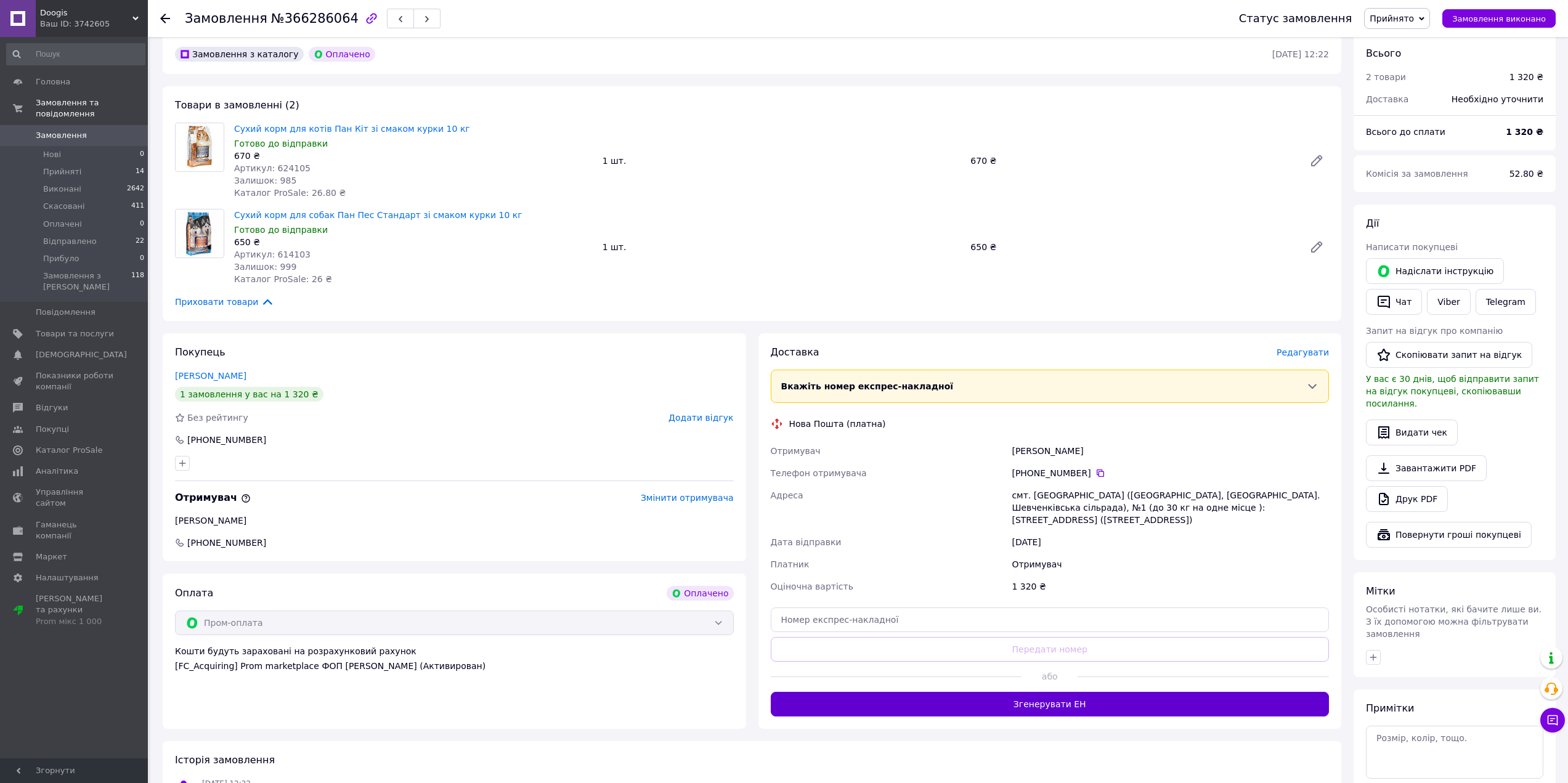
click at [1051, 703] on button "Згенерувати ЕН" at bounding box center [1050, 703] width 559 height 24
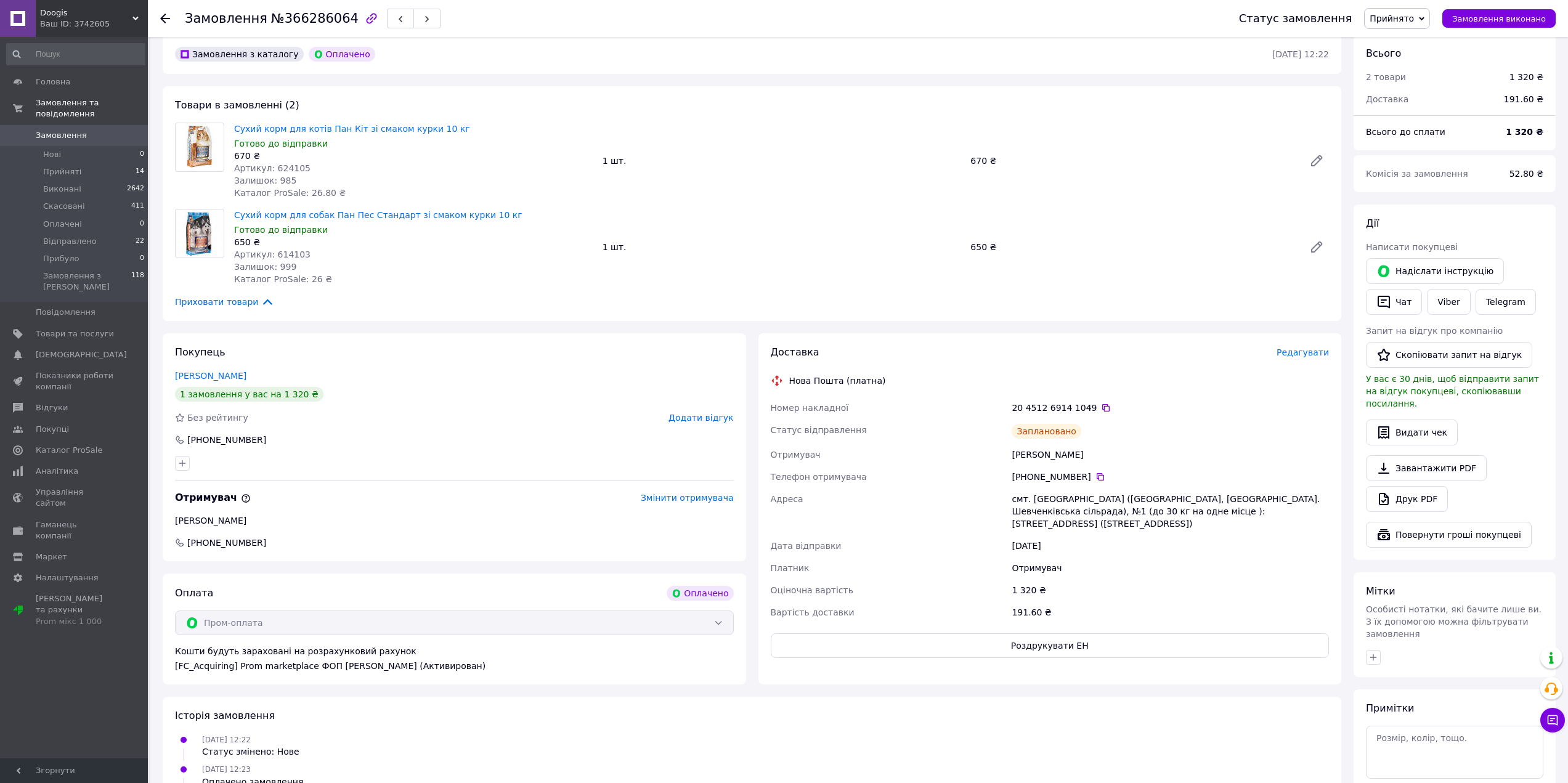
click at [168, 24] on div at bounding box center [164, 18] width 10 height 13
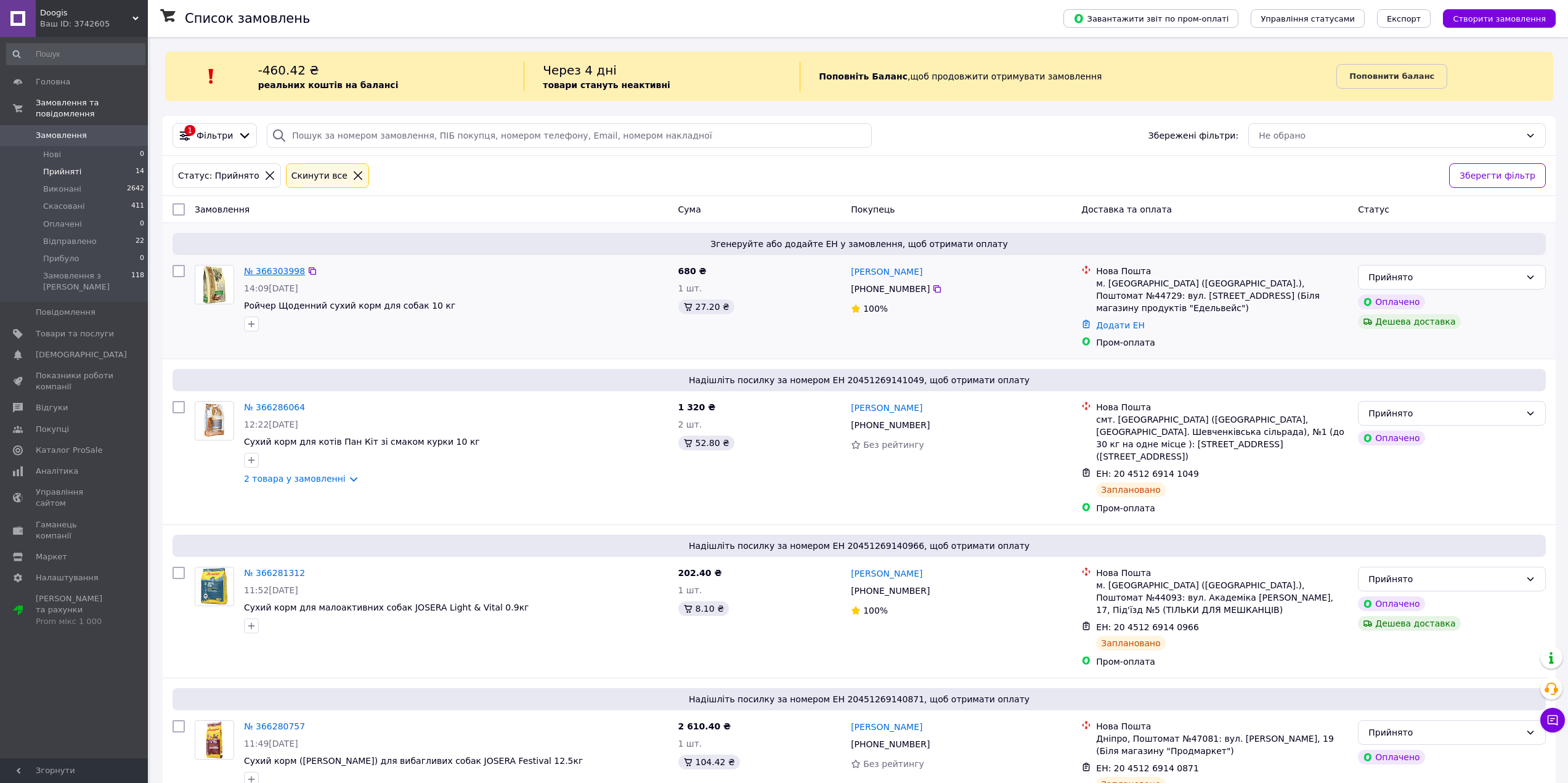
click at [270, 270] on link "№ 366303998" at bounding box center [274, 270] width 61 height 10
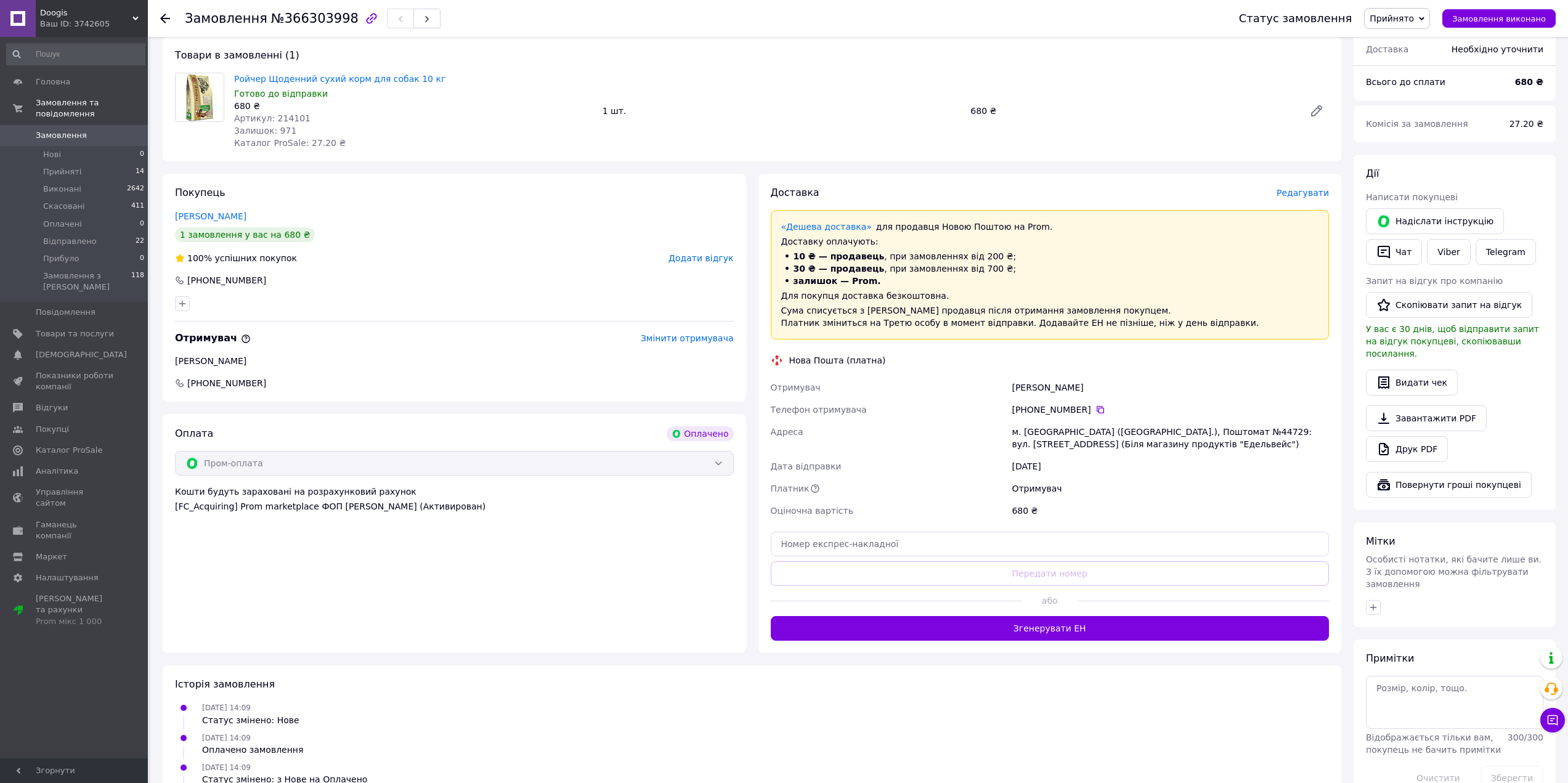
scroll to position [370, 0]
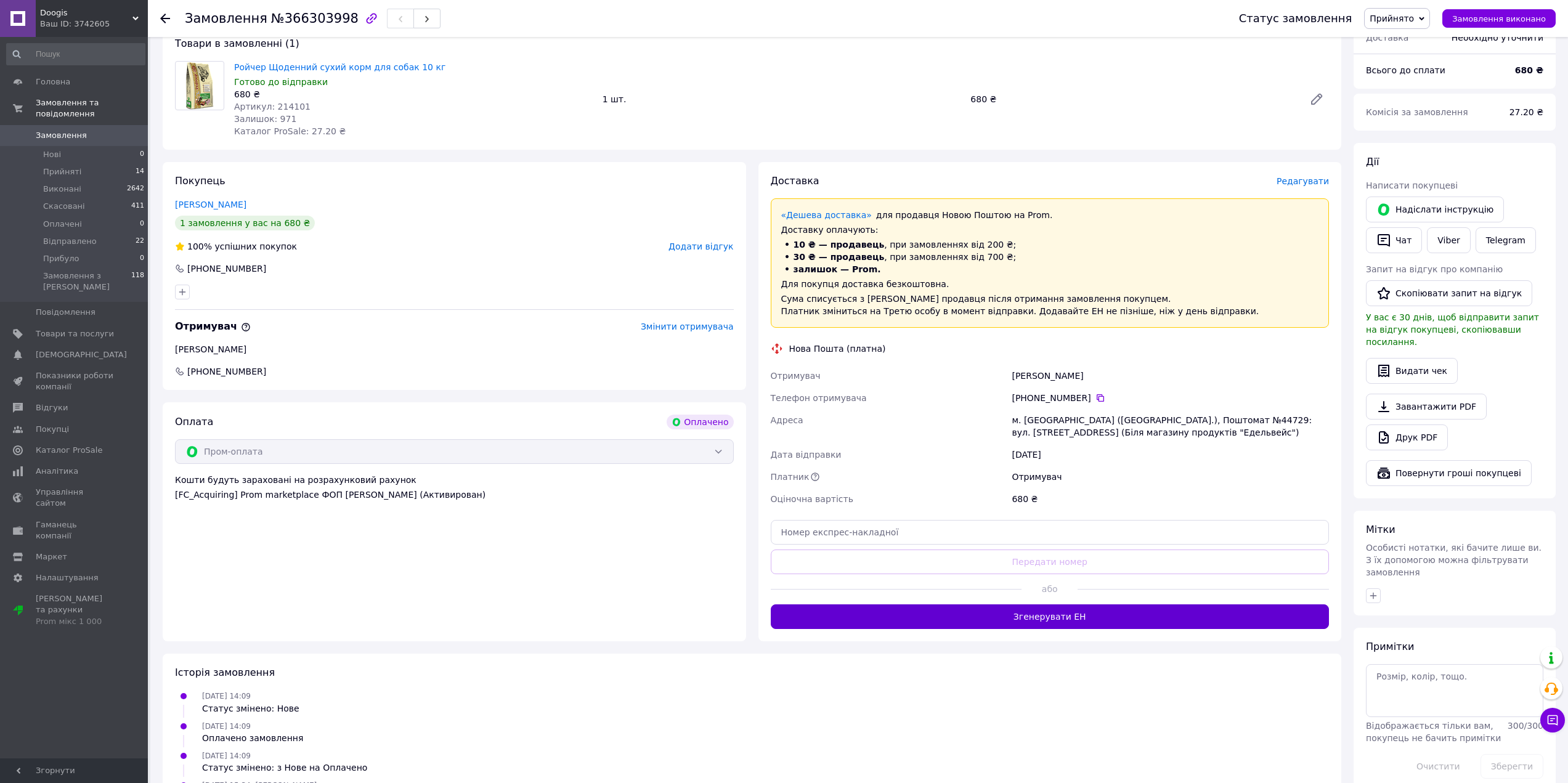
click at [1049, 617] on button "Згенерувати ЕН" at bounding box center [1050, 616] width 559 height 24
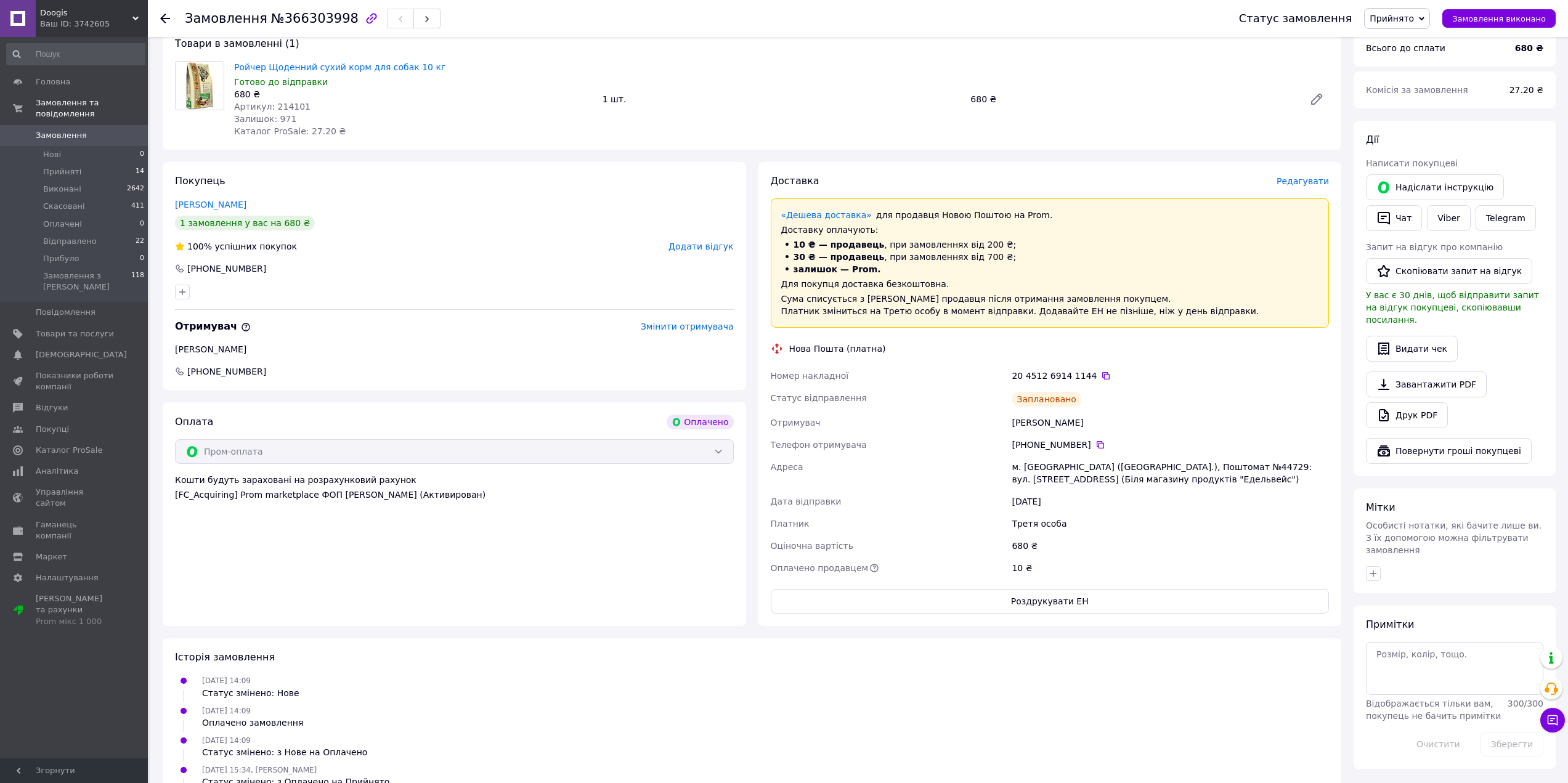
click at [166, 18] on use at bounding box center [164, 18] width 10 height 10
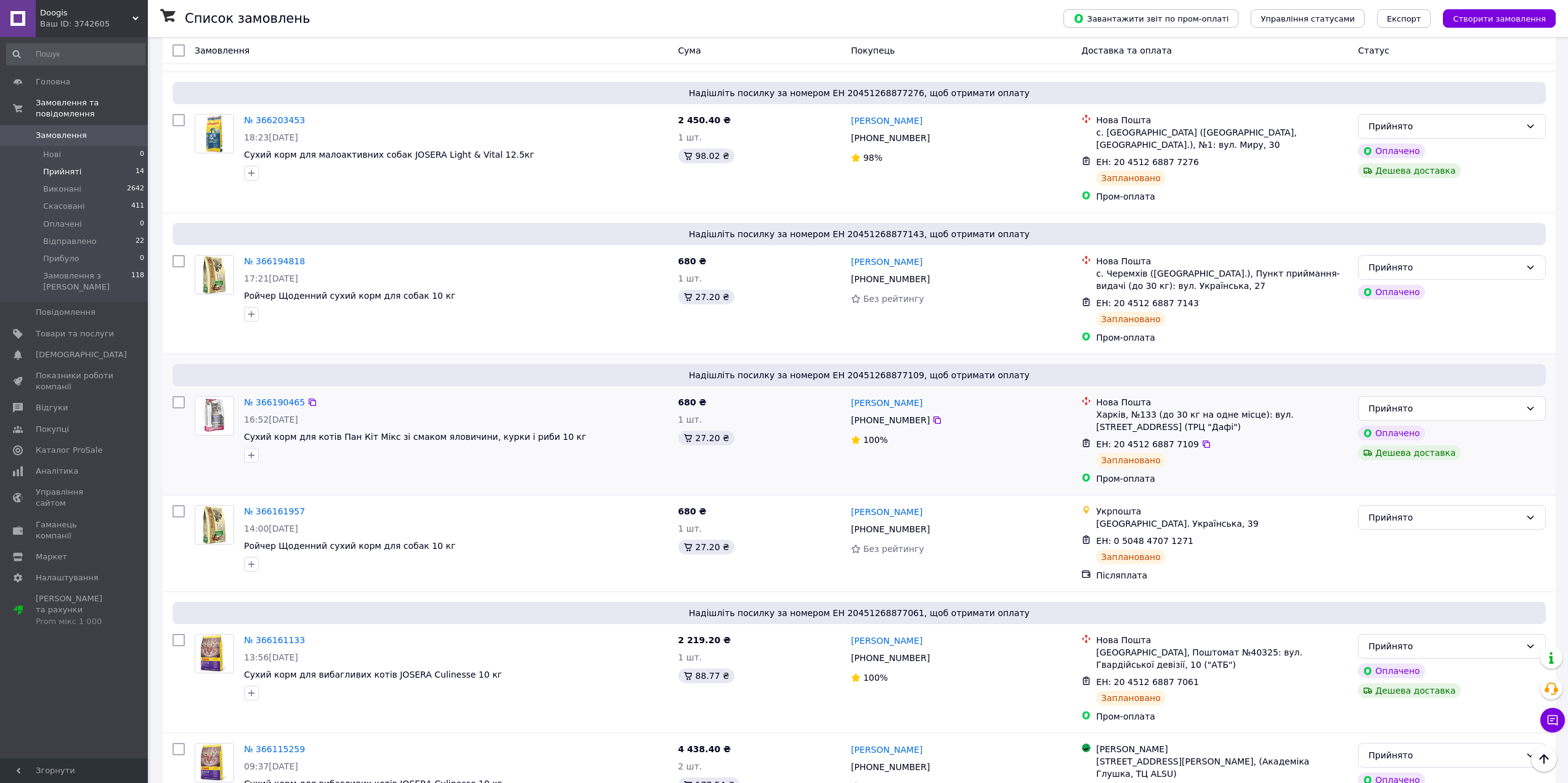
scroll to position [1267, 0]
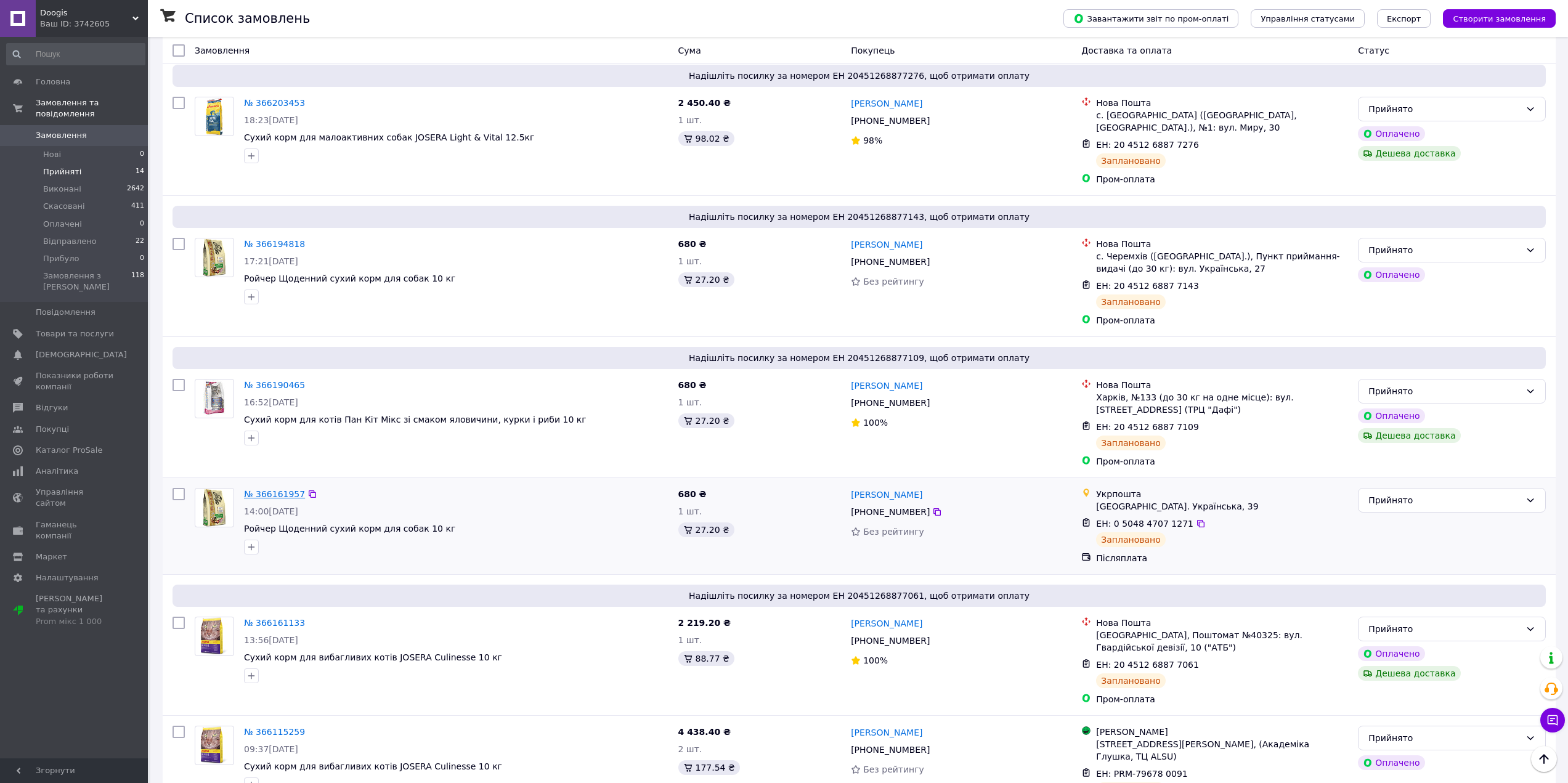
click at [269, 489] on link "№ 366161957" at bounding box center [274, 493] width 61 height 10
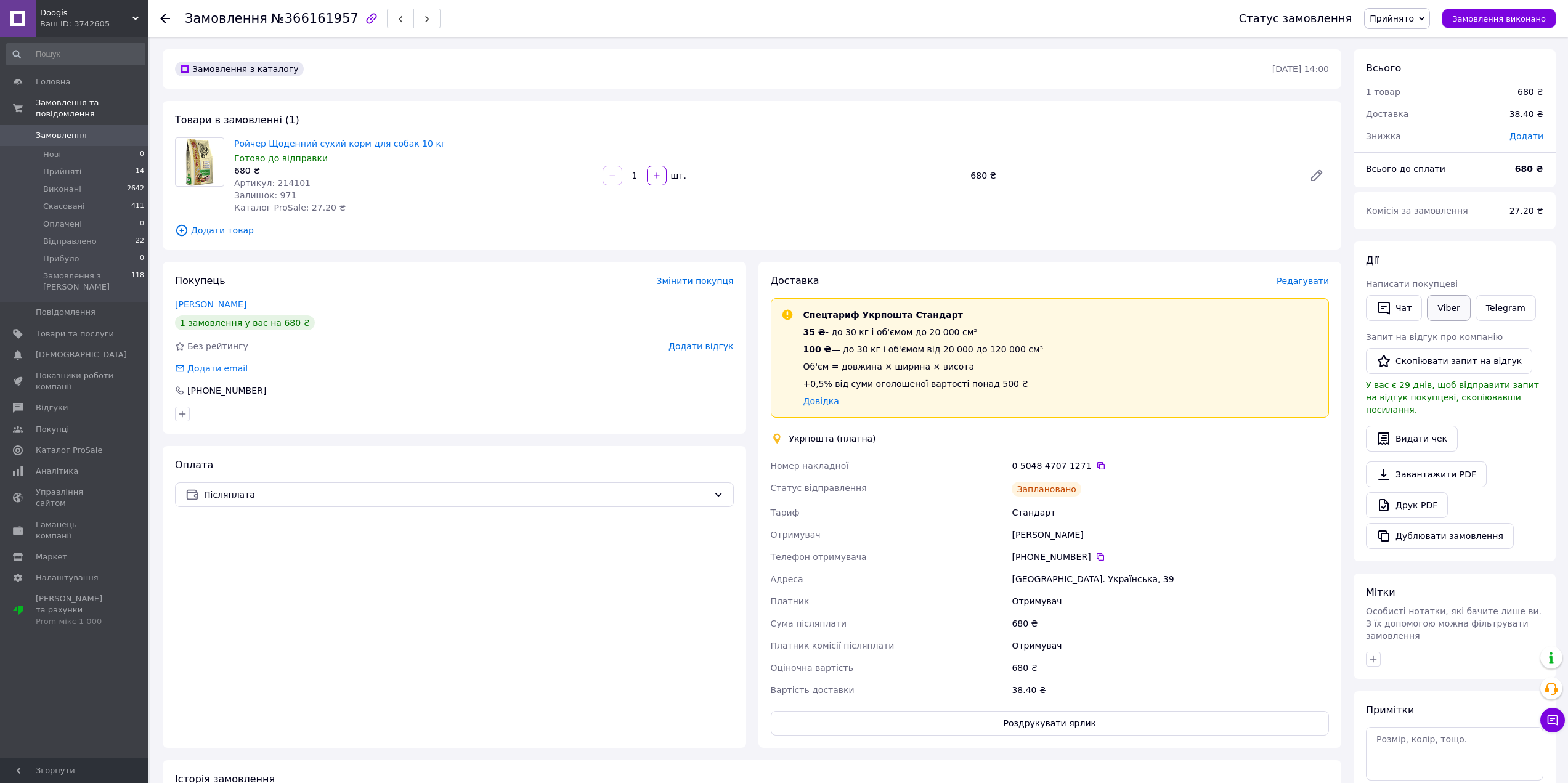
click at [1449, 310] on link "Viber" at bounding box center [1448, 307] width 43 height 26
drag, startPoint x: 261, startPoint y: 19, endPoint x: 335, endPoint y: 21, distance: 74.0
click at [335, 21] on span "№366161957" at bounding box center [315, 18] width 88 height 14
copy span "№366161957"
click at [164, 18] on use at bounding box center [164, 18] width 10 height 10
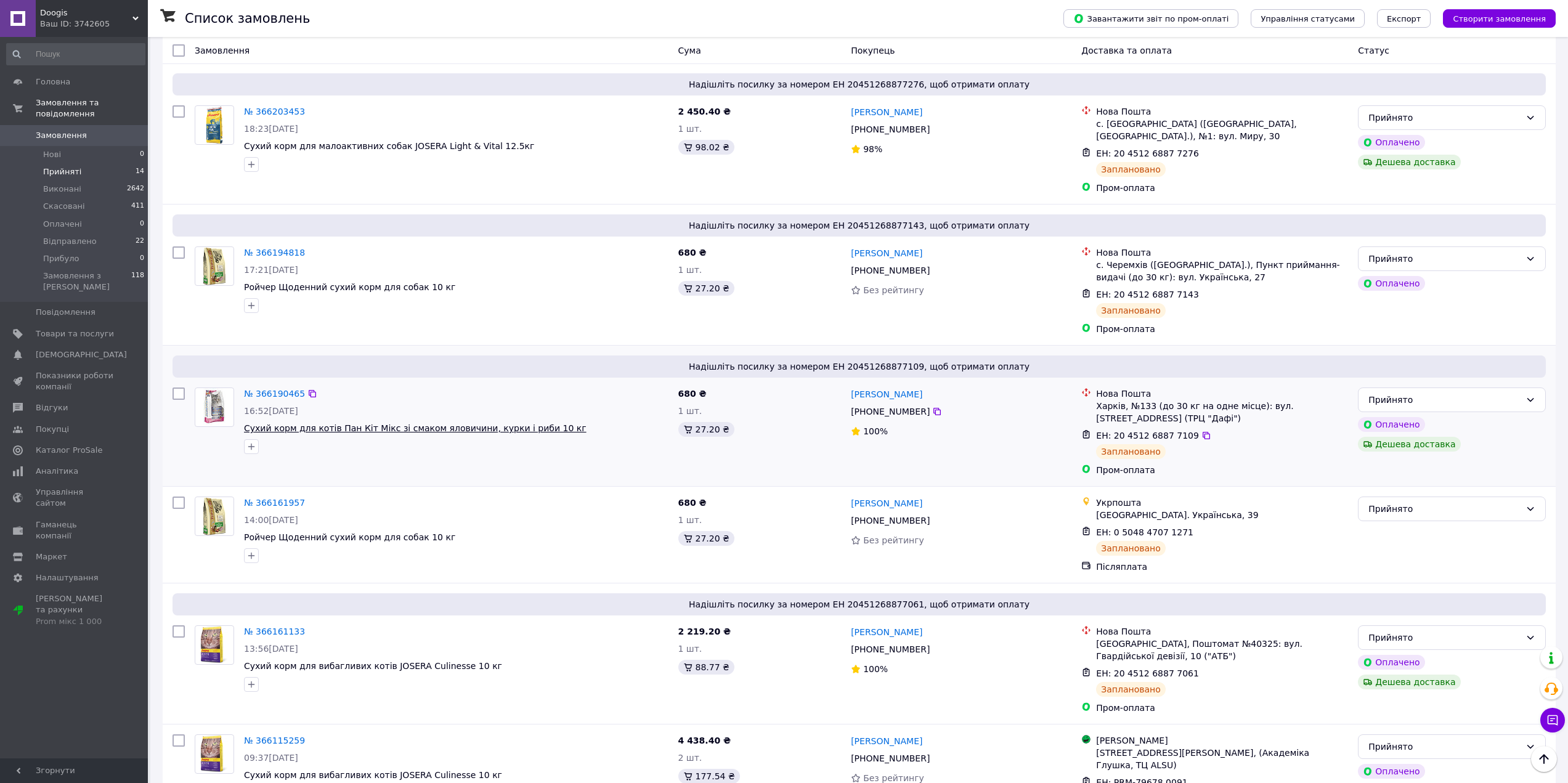
scroll to position [1267, 0]
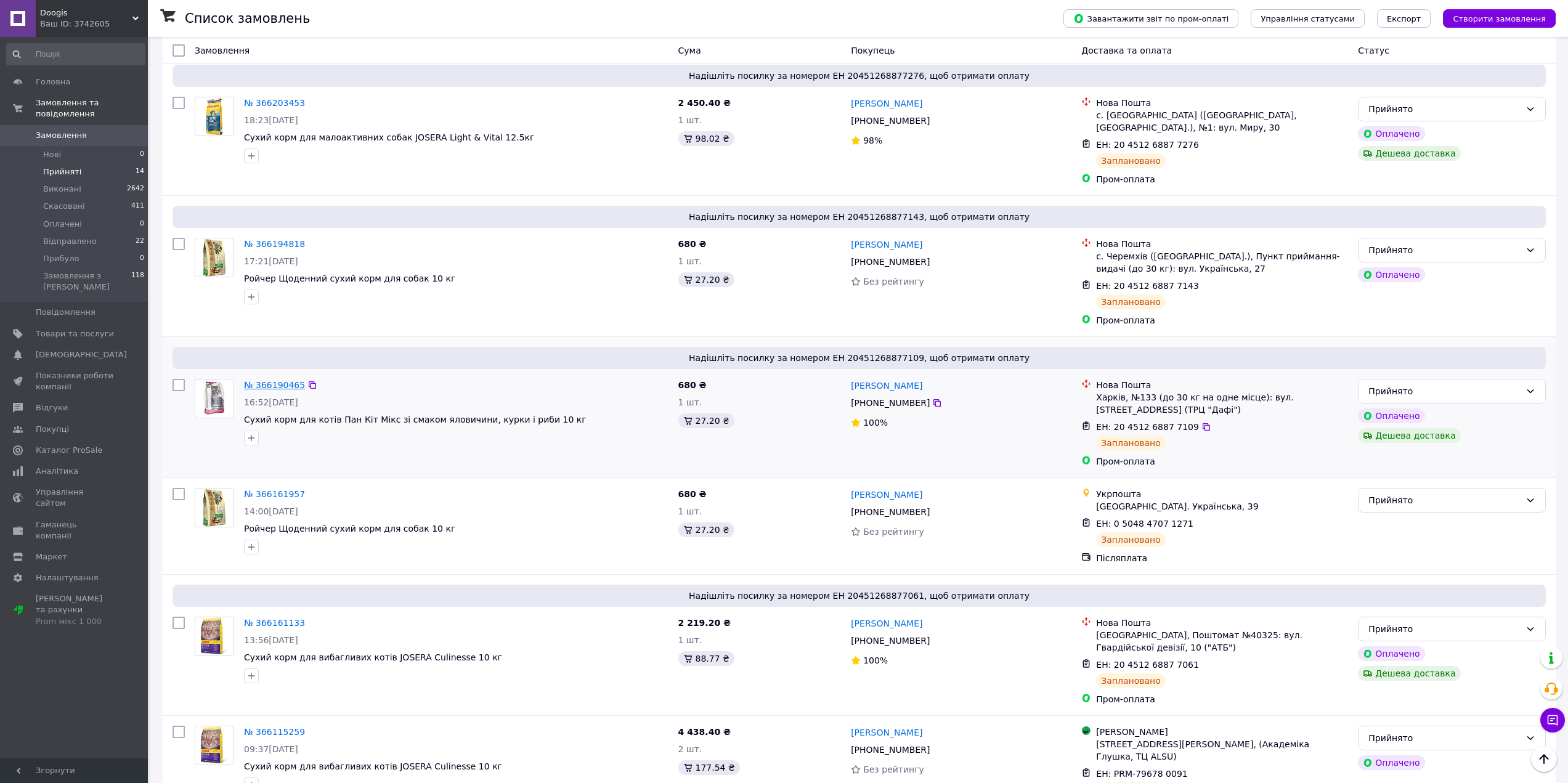
click at [274, 380] on link "№ 366190465" at bounding box center [274, 385] width 61 height 10
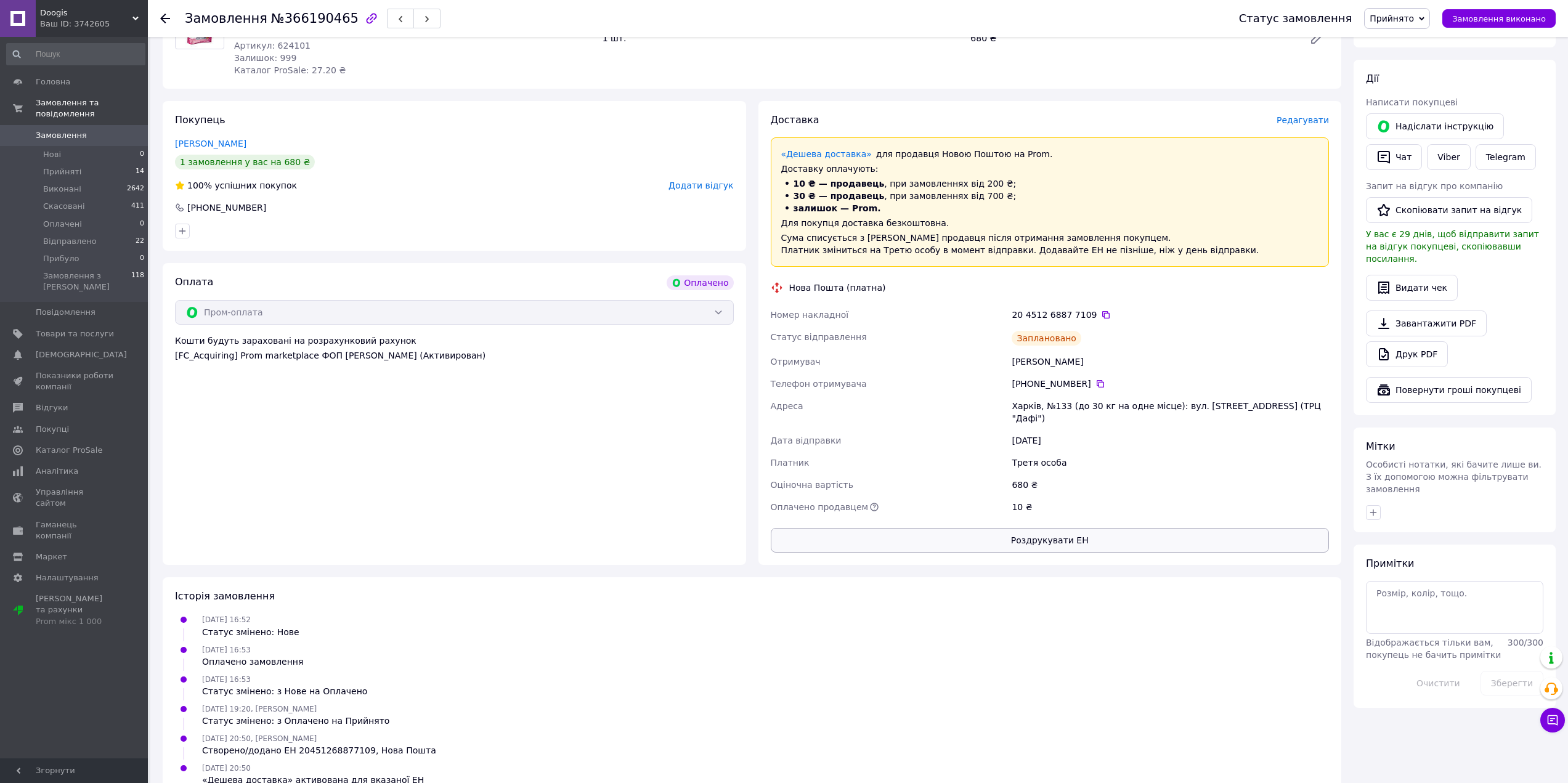
scroll to position [445, 0]
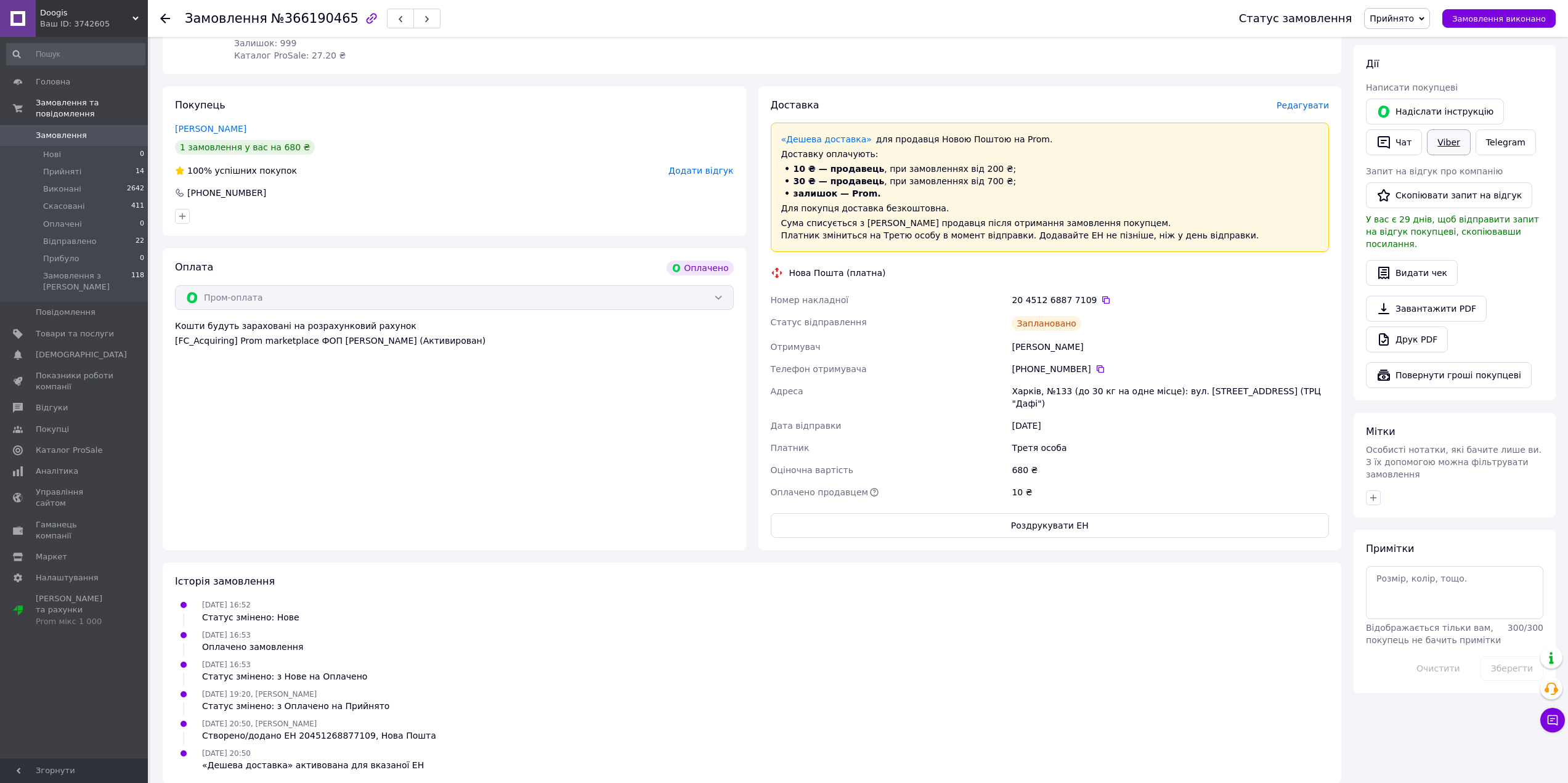
click at [1449, 140] on link "Viber" at bounding box center [1448, 142] width 43 height 26
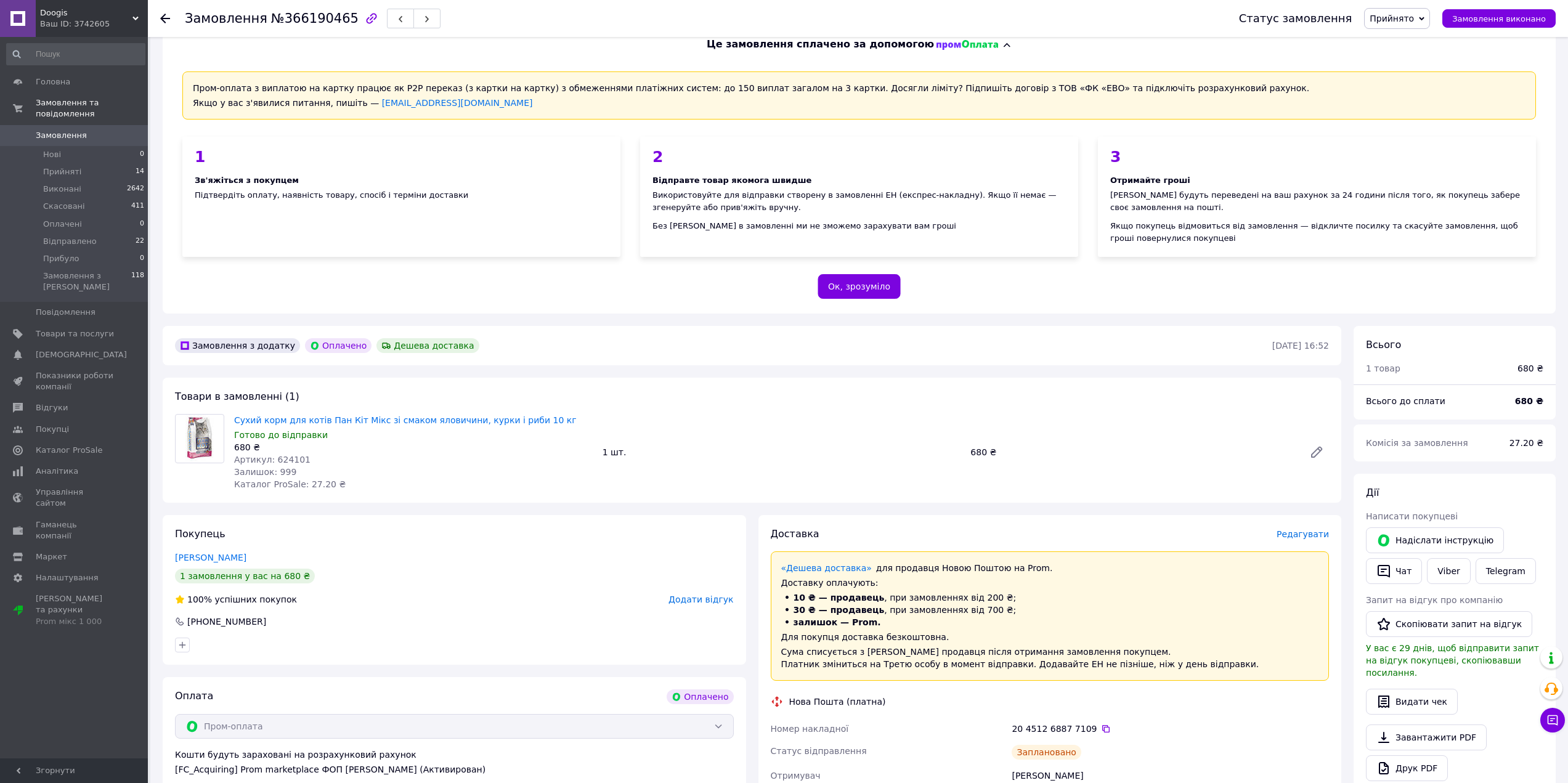
scroll to position [0, 0]
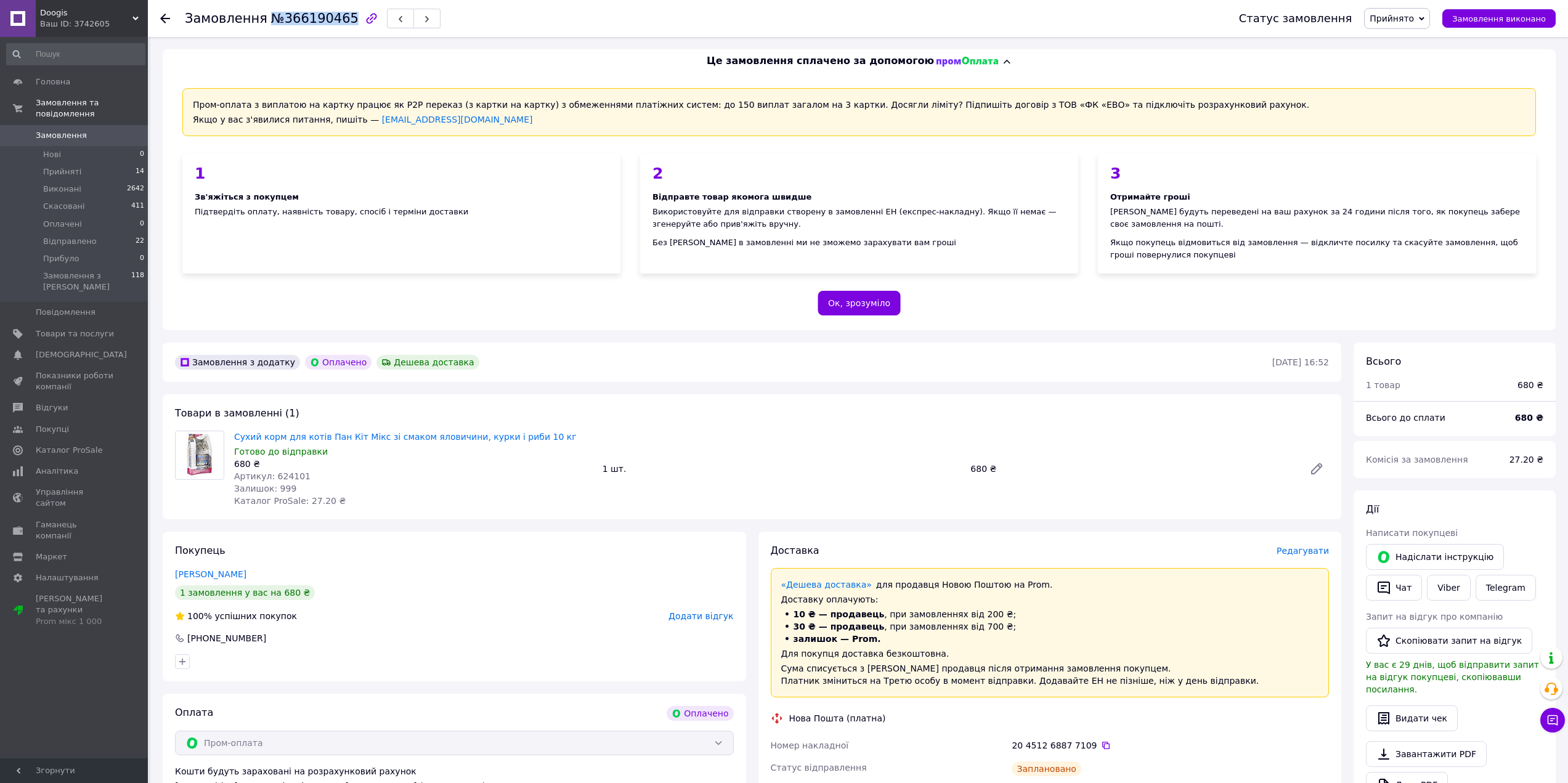
drag, startPoint x: 261, startPoint y: 18, endPoint x: 338, endPoint y: 16, distance: 77.0
click at [338, 16] on span "№366190465" at bounding box center [315, 18] width 88 height 14
copy span "№366190465"
click at [162, 16] on use at bounding box center [164, 18] width 10 height 10
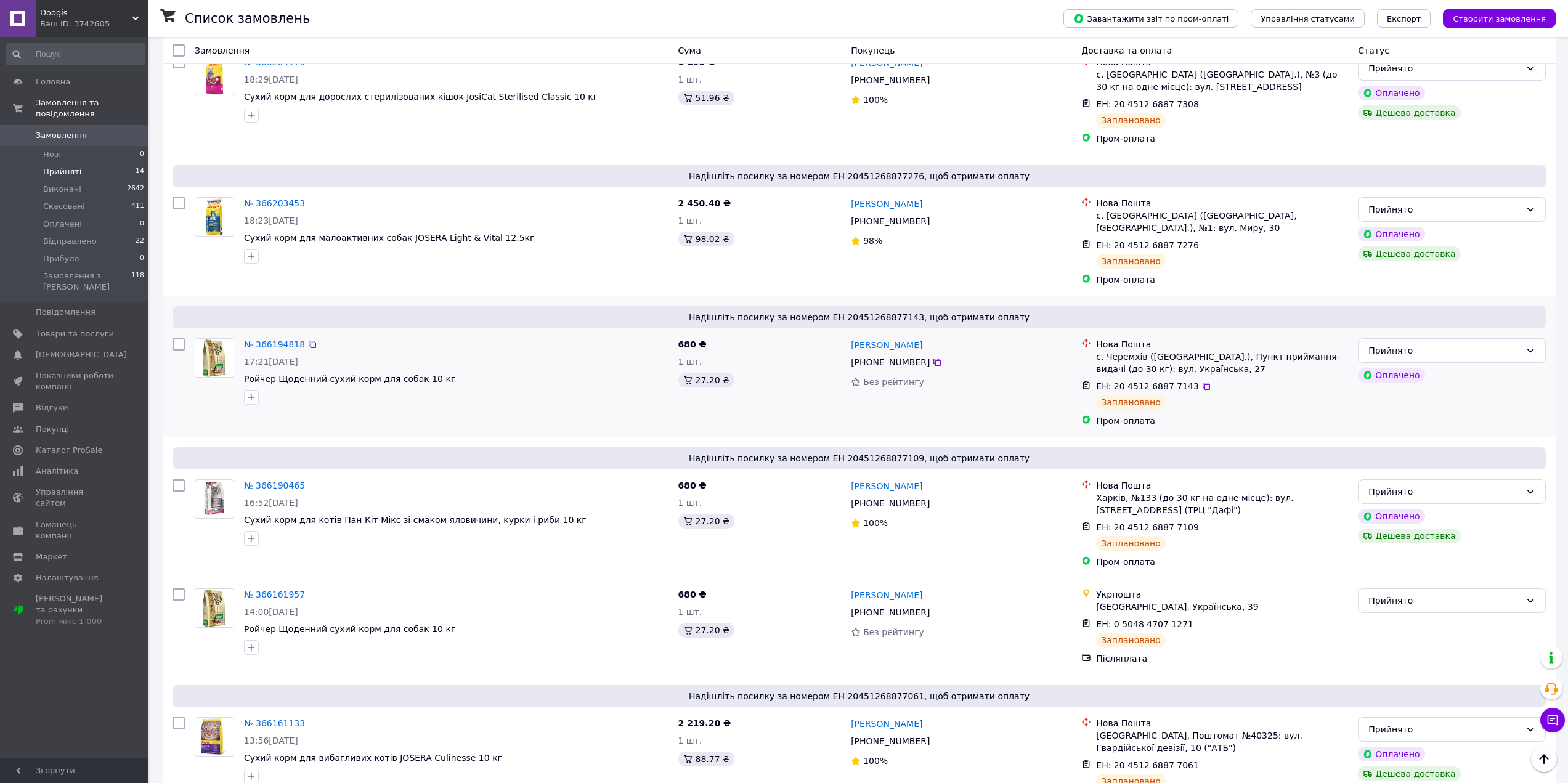
scroll to position [1144, 0]
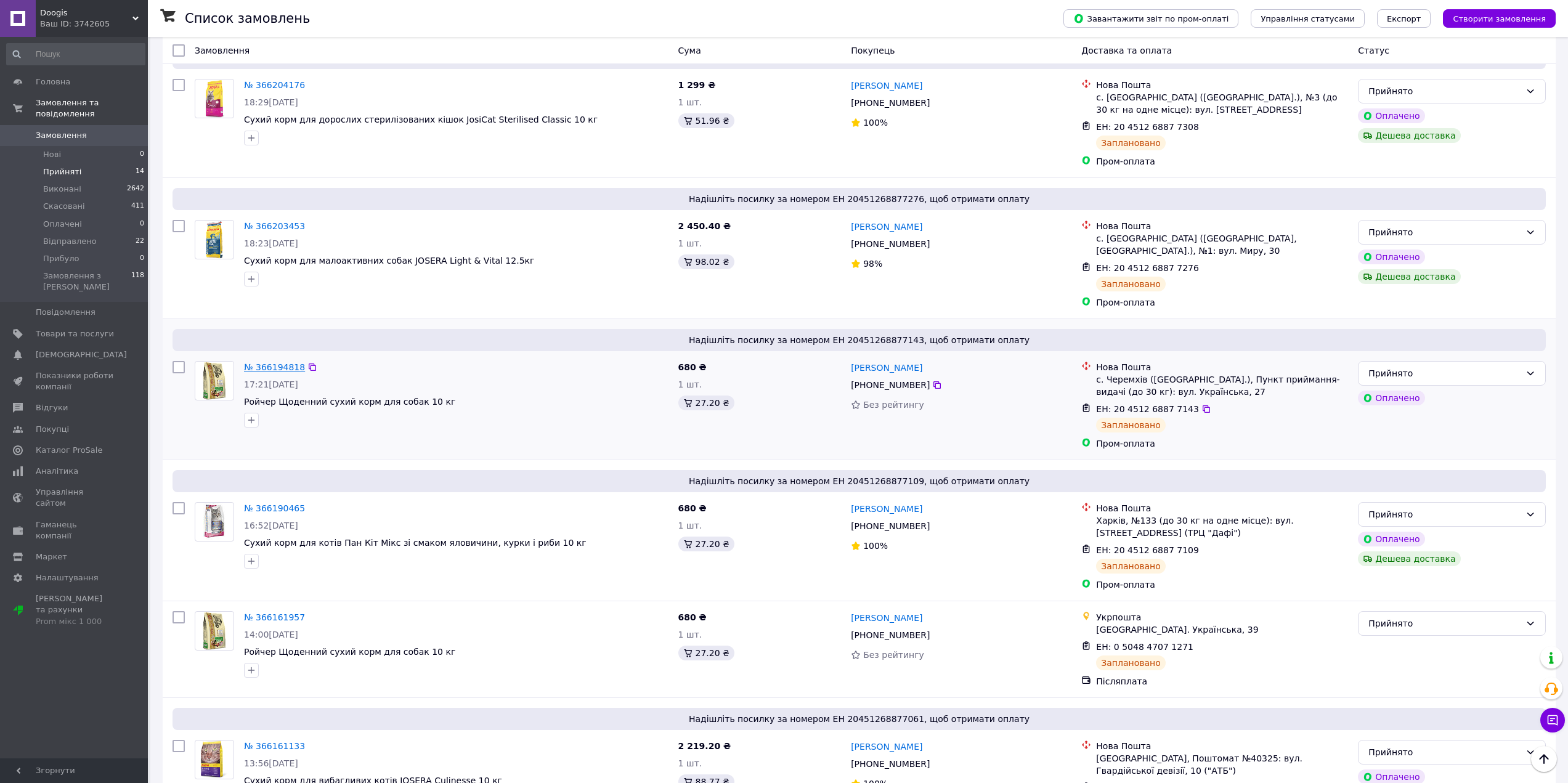
click at [275, 363] on link "№ 366194818" at bounding box center [274, 367] width 61 height 10
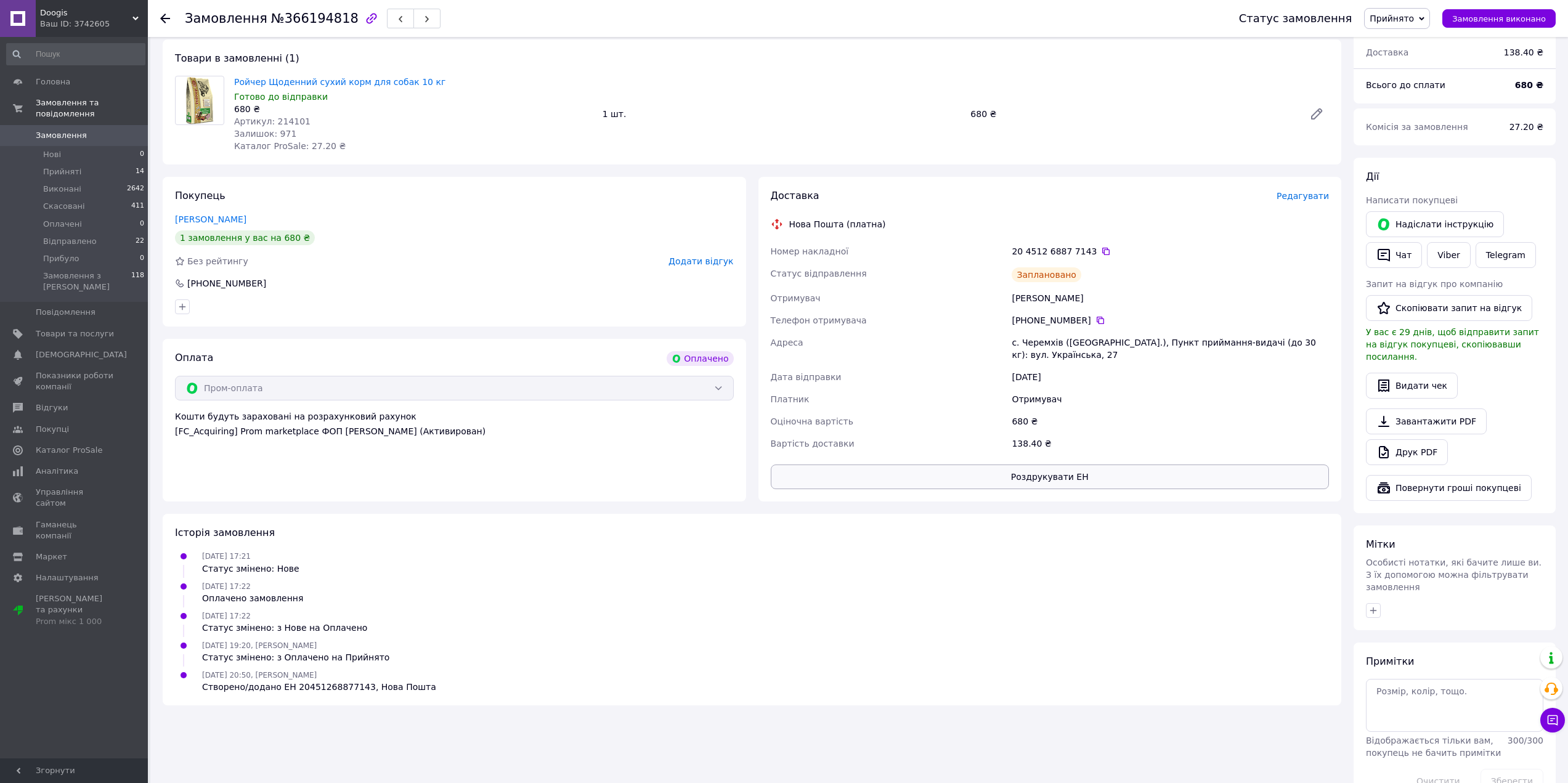
scroll to position [365, 0]
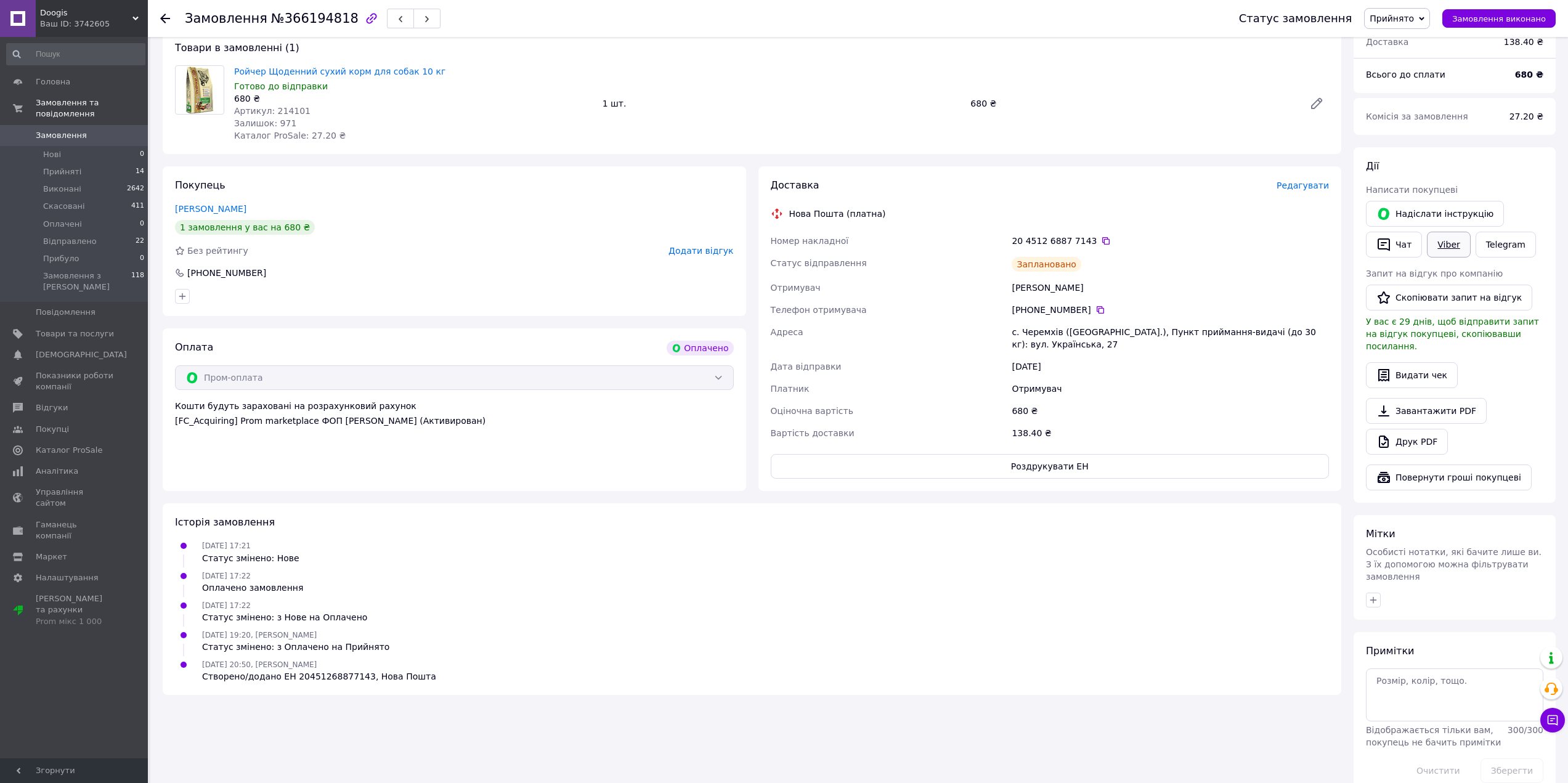
click at [1445, 245] on link "Viber" at bounding box center [1448, 244] width 43 height 26
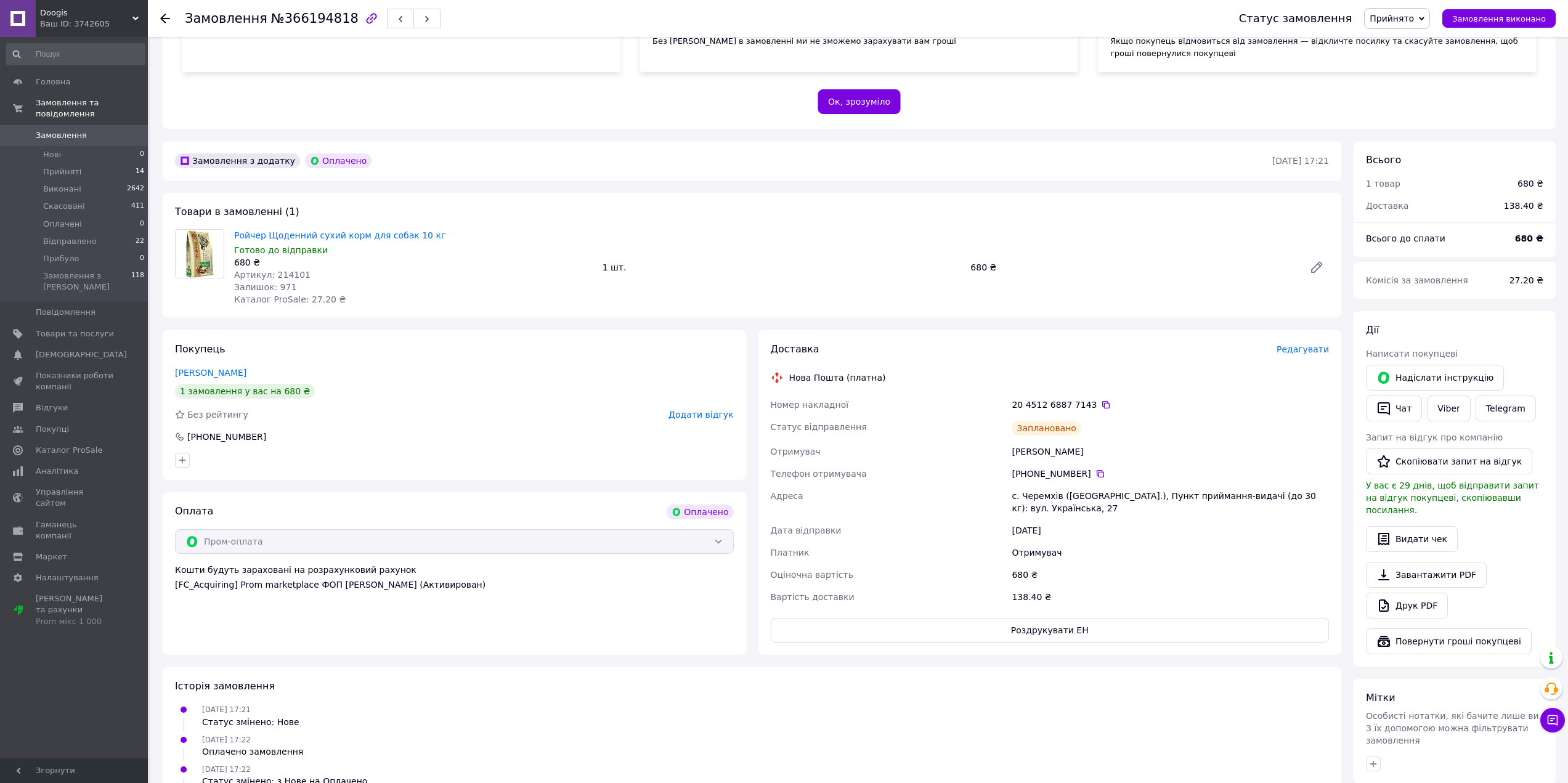
scroll to position [119, 0]
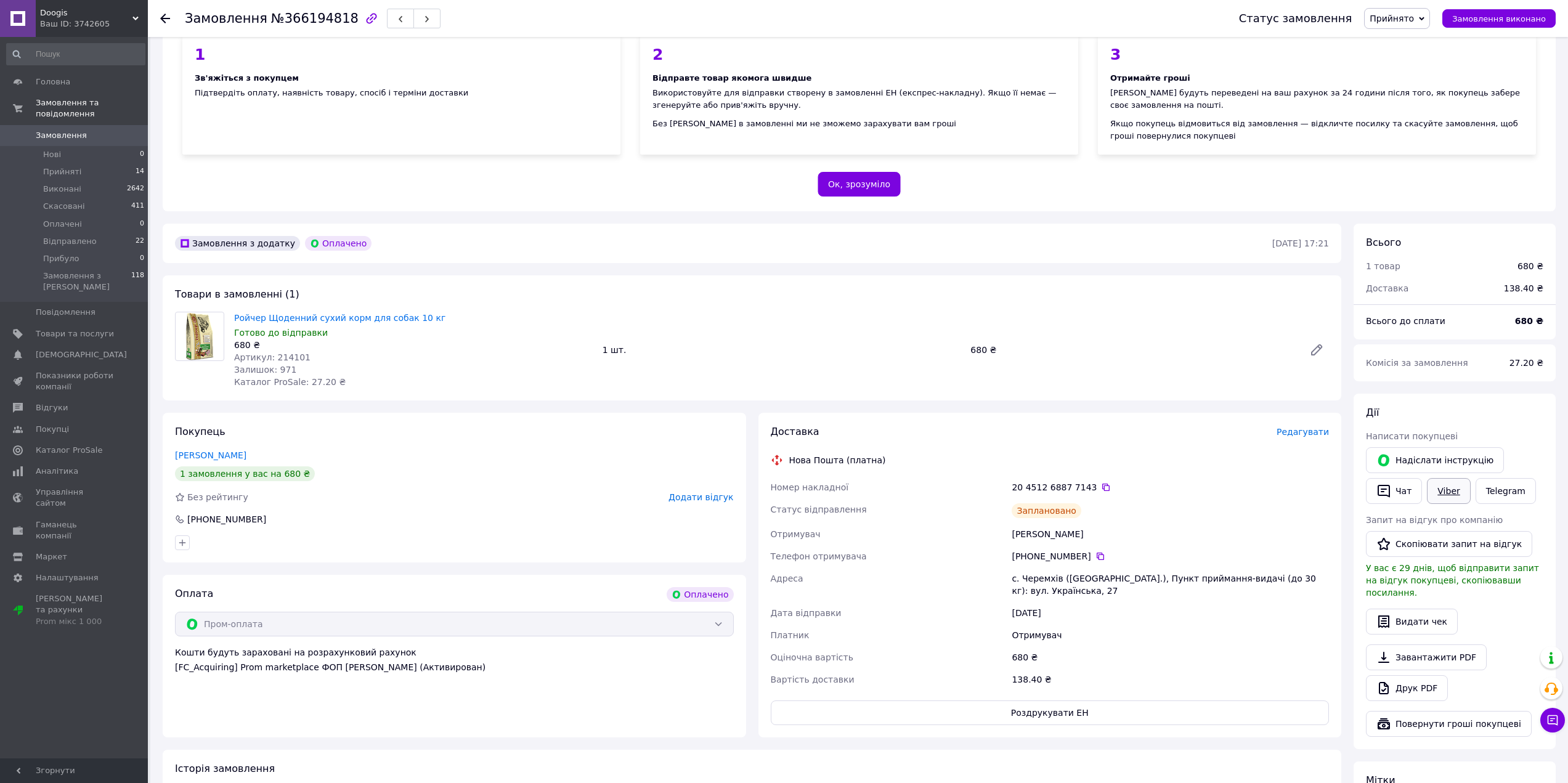
click at [1444, 494] on link "Viber" at bounding box center [1448, 491] width 43 height 26
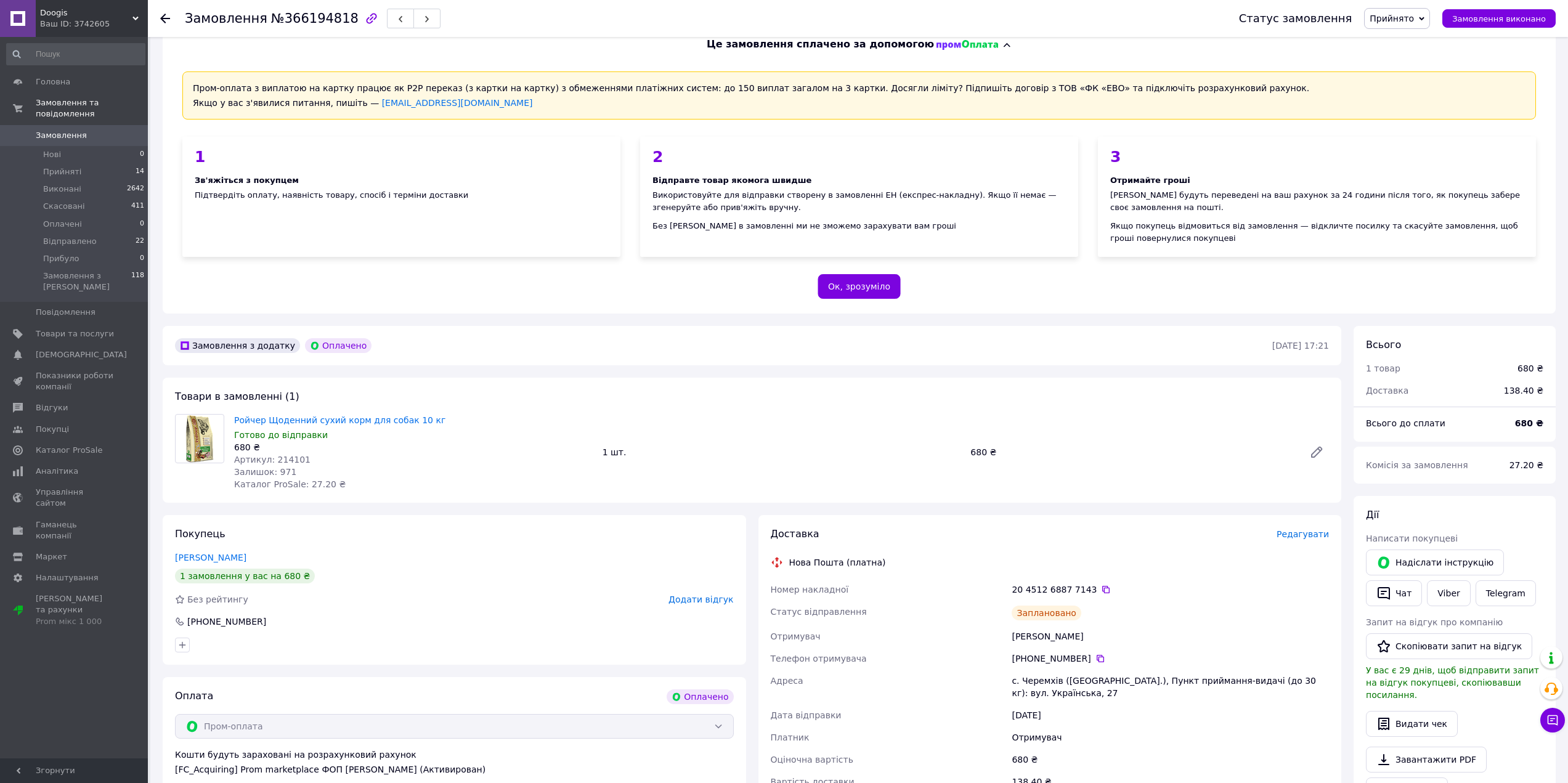
scroll to position [0, 0]
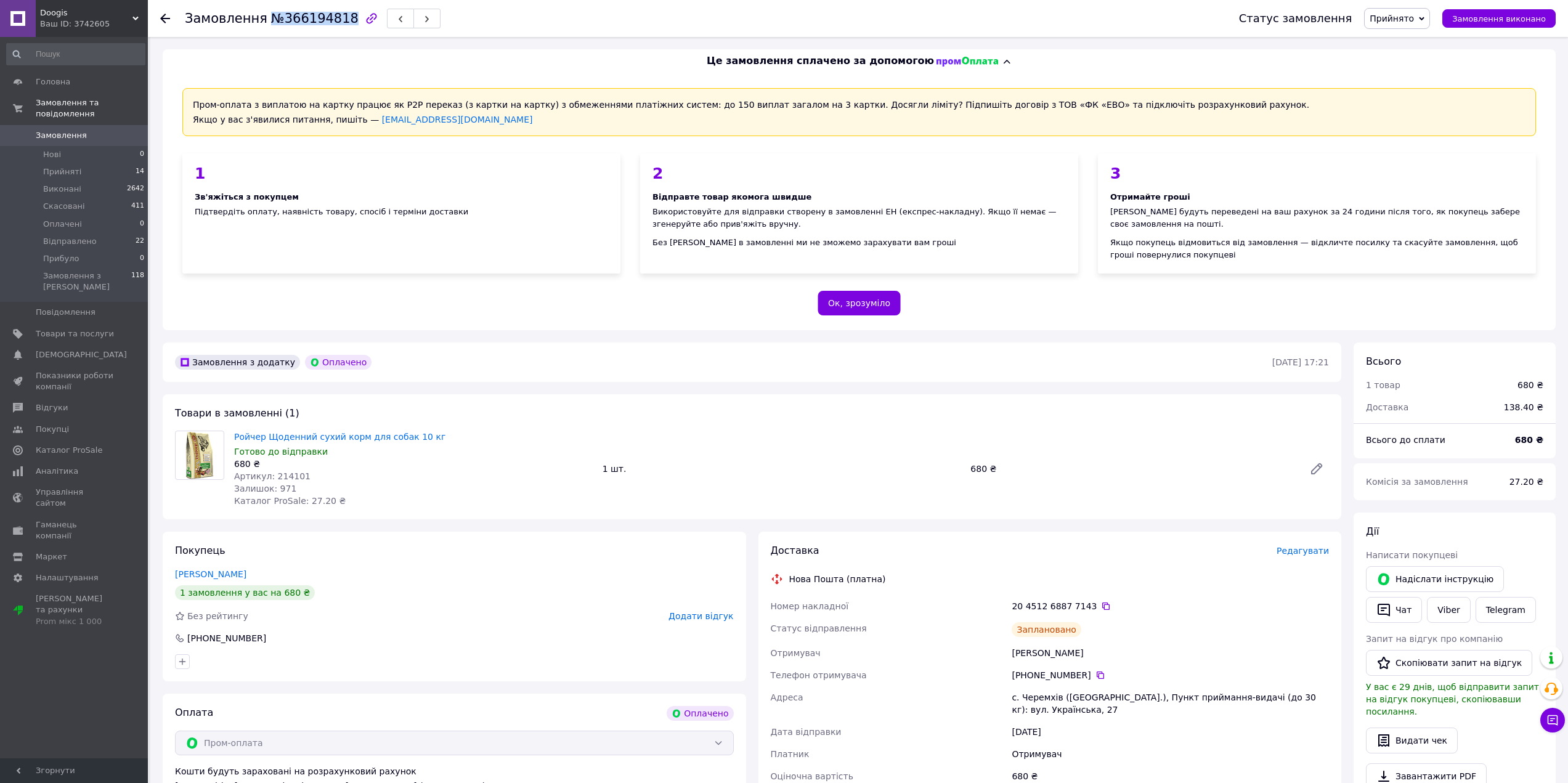
drag, startPoint x: 264, startPoint y: 17, endPoint x: 335, endPoint y: 19, distance: 71.0
click at [335, 19] on span "№366194818" at bounding box center [315, 18] width 88 height 14
copy span "№366194818"
click at [161, 18] on use at bounding box center [164, 18] width 10 height 10
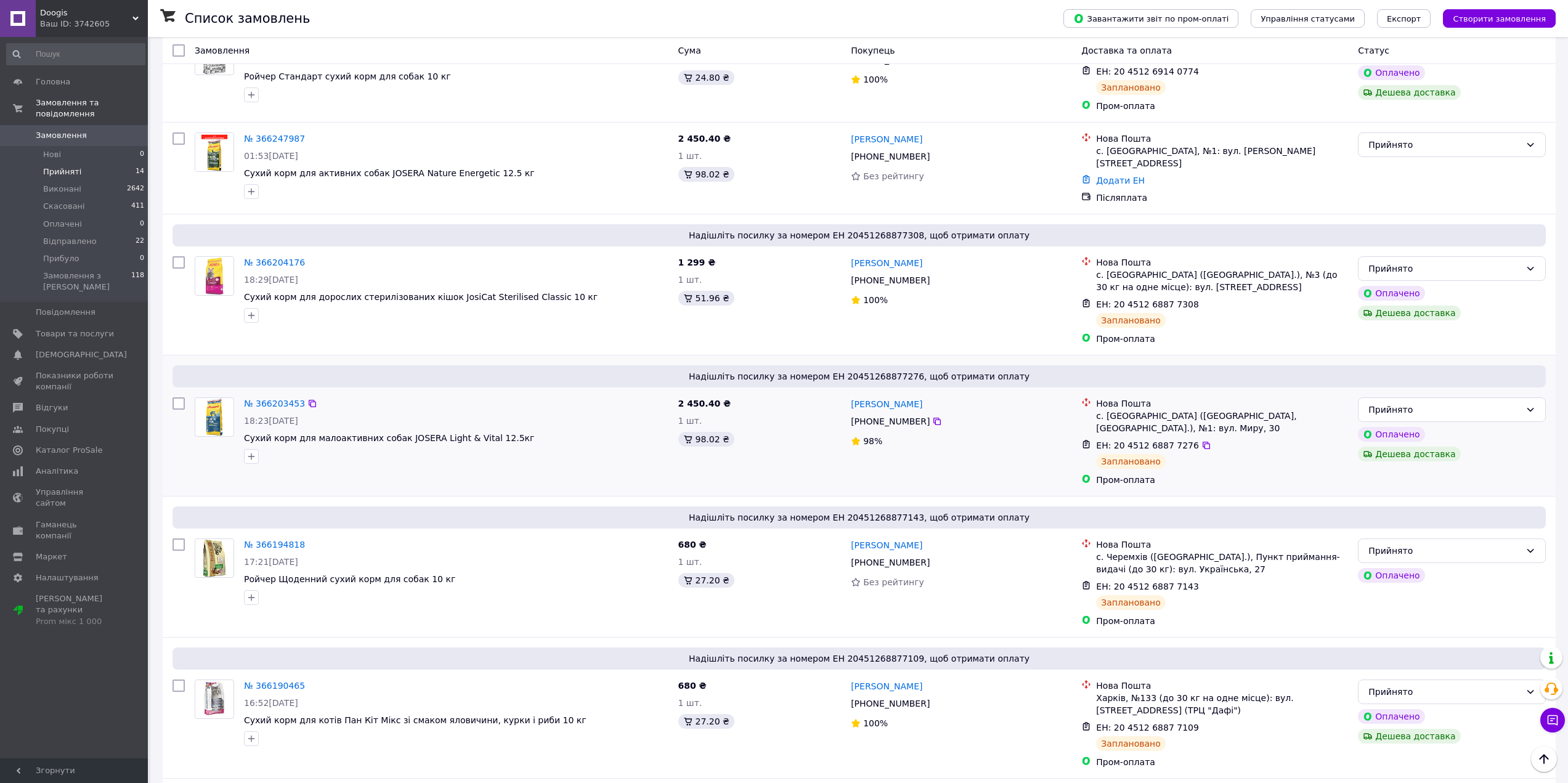
scroll to position [959, 0]
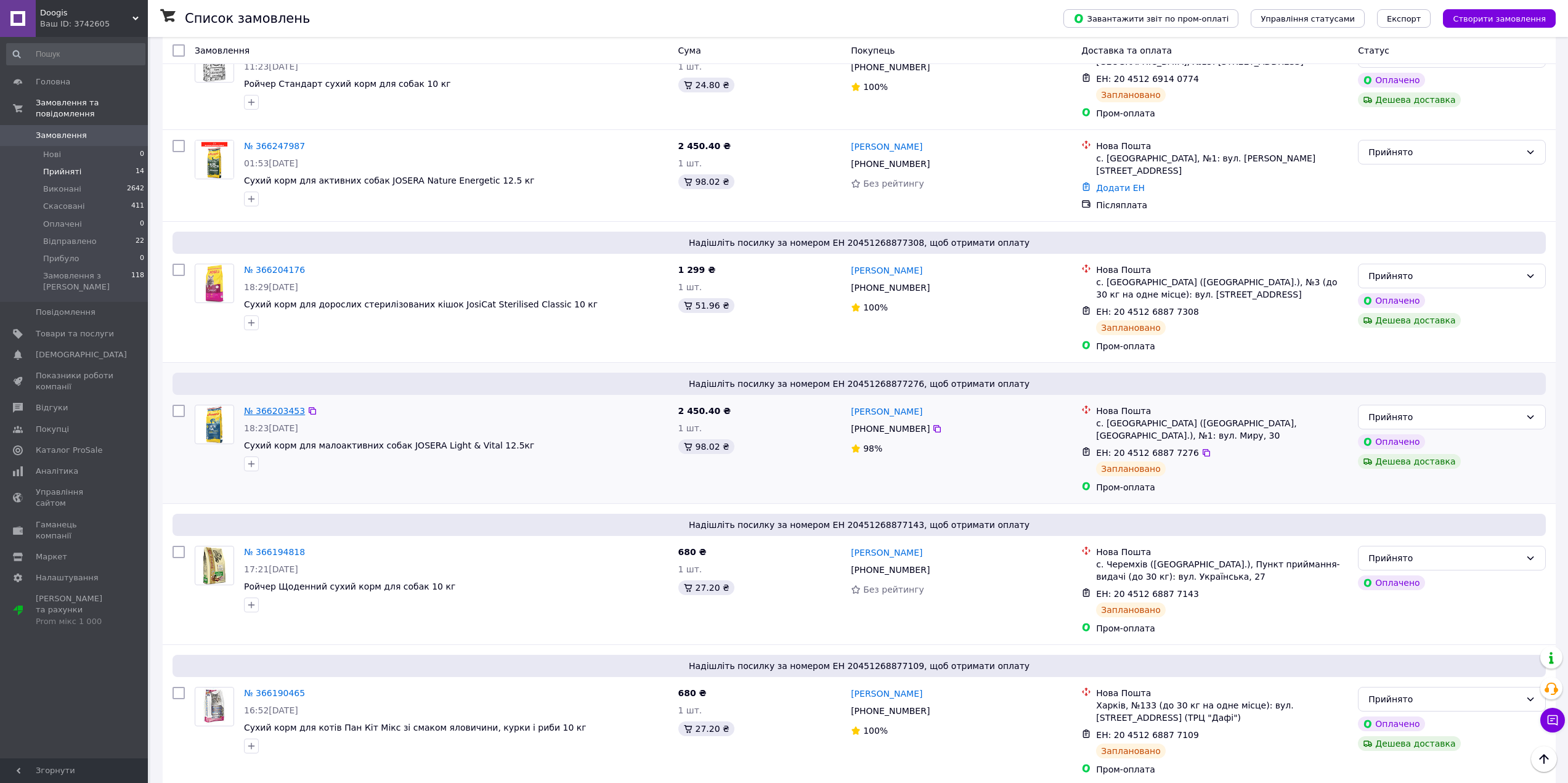
click at [271, 406] on link "№ 366203453" at bounding box center [274, 411] width 61 height 10
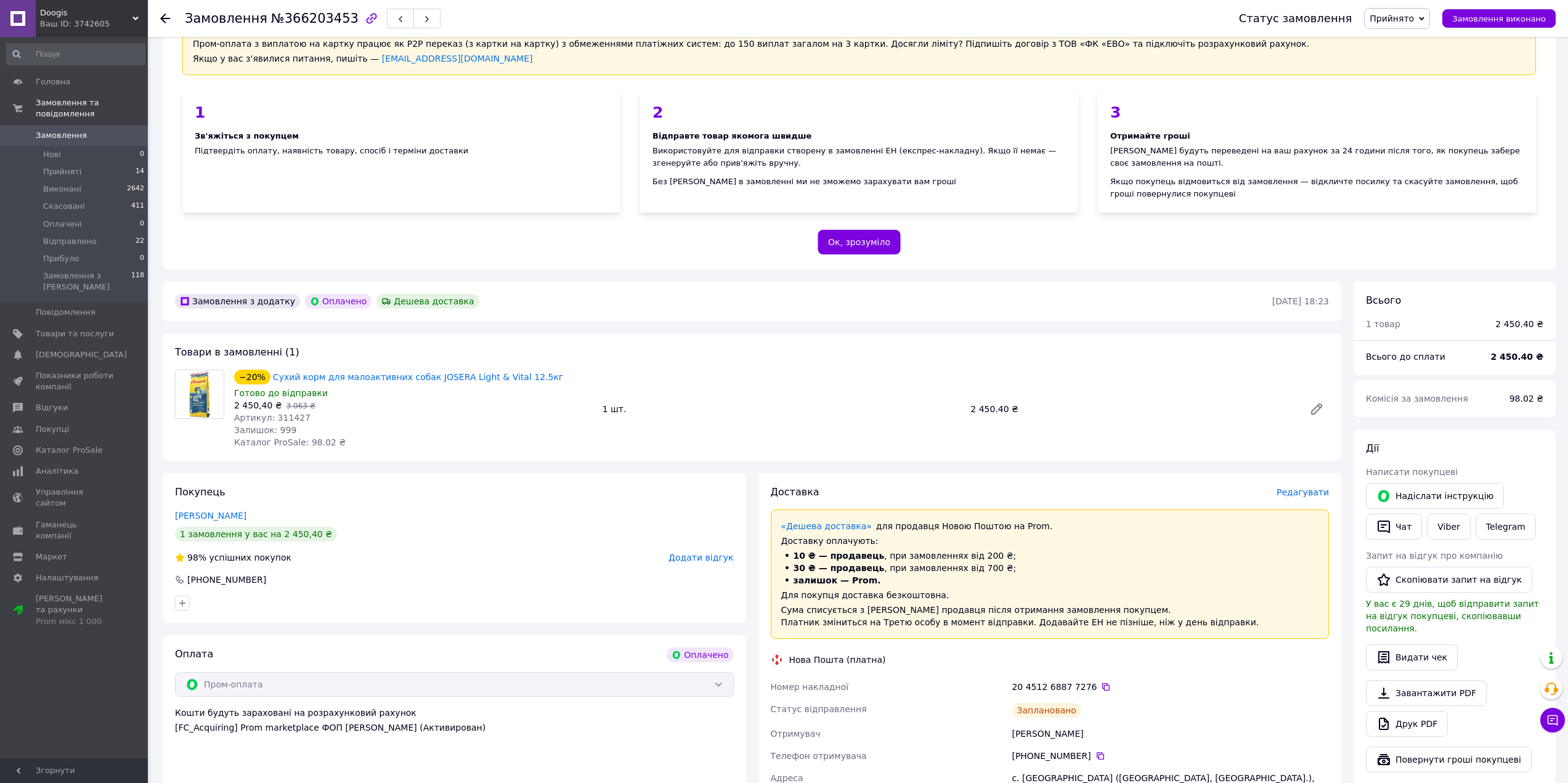
scroll to position [308, 0]
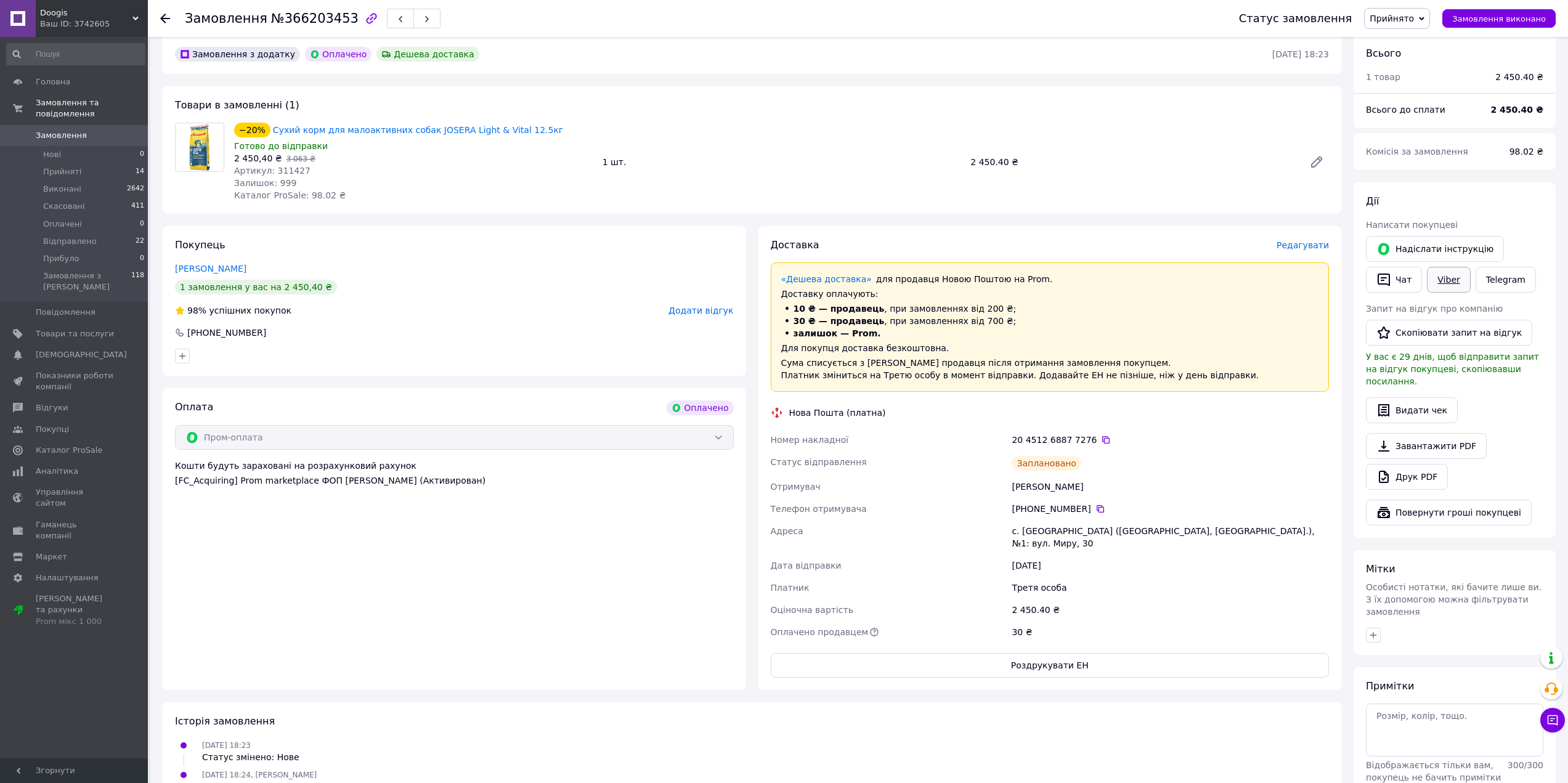
click at [1448, 285] on link "Viber" at bounding box center [1448, 279] width 43 height 26
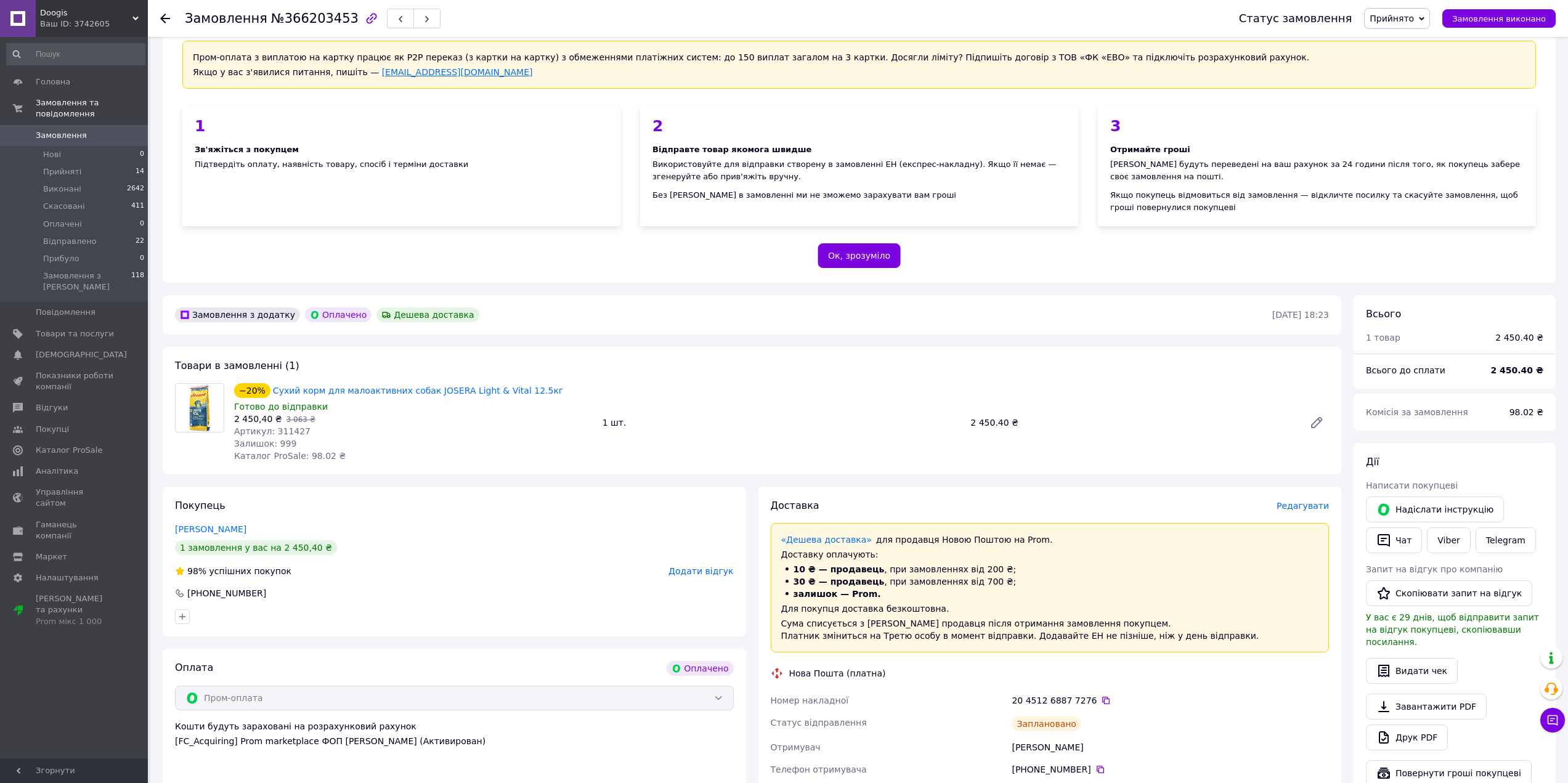
scroll to position [0, 0]
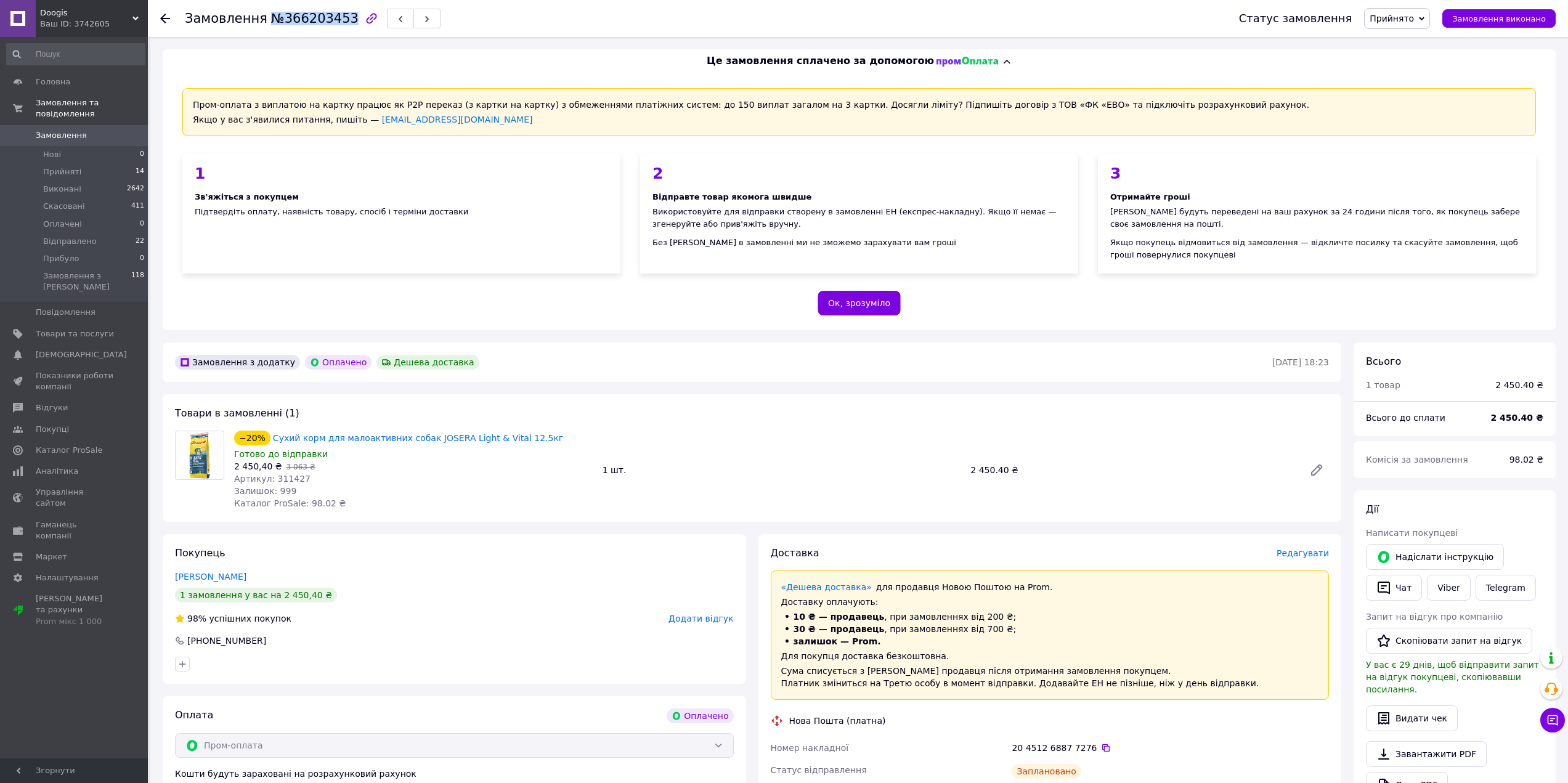
drag, startPoint x: 262, startPoint y: 18, endPoint x: 335, endPoint y: 20, distance: 73.0
click at [335, 20] on span "№366203453" at bounding box center [315, 18] width 88 height 14
copy span "№366203453"
click at [169, 16] on icon at bounding box center [164, 18] width 10 height 10
